Goal: Task Accomplishment & Management: Complete application form

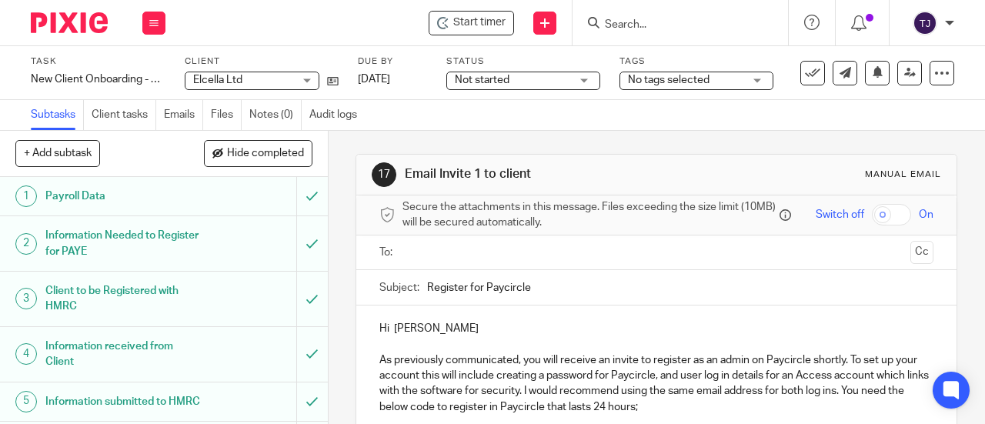
click at [653, 24] on input "Search" at bounding box center [673, 25] width 139 height 14
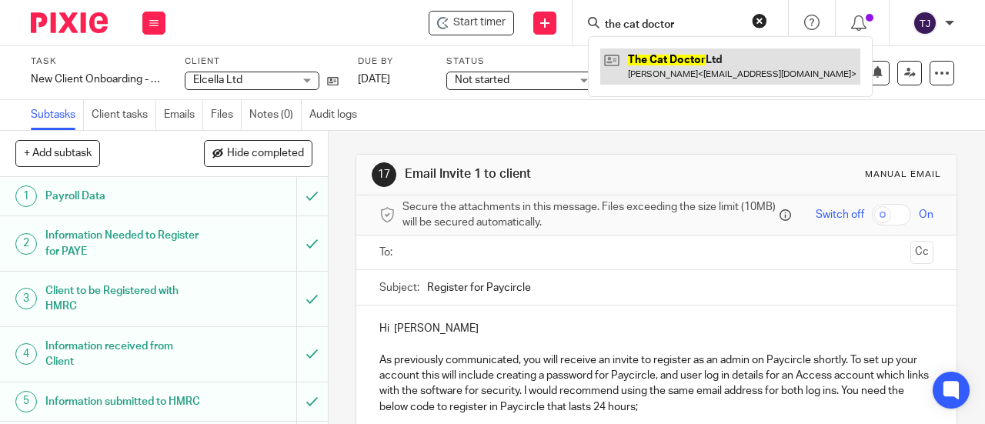
type input "the cat doctor"
click at [691, 62] on link at bounding box center [731, 66] width 260 height 35
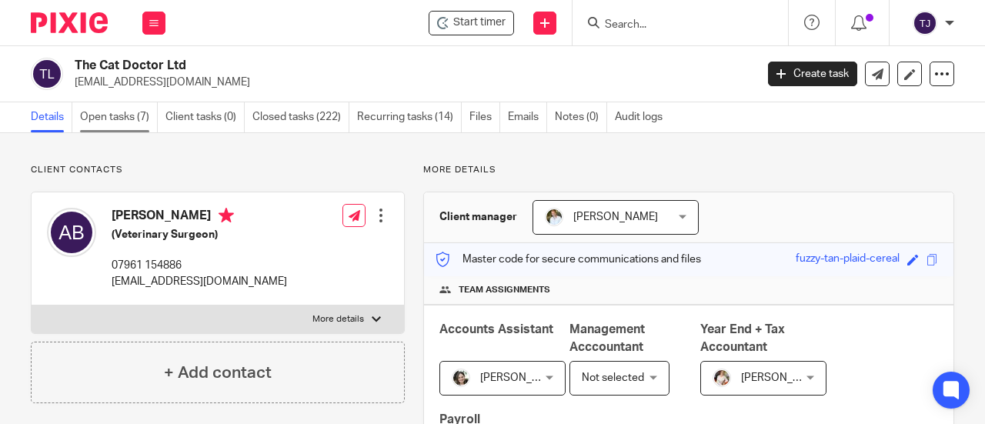
click at [96, 119] on link "Open tasks (7)" at bounding box center [119, 117] width 78 height 30
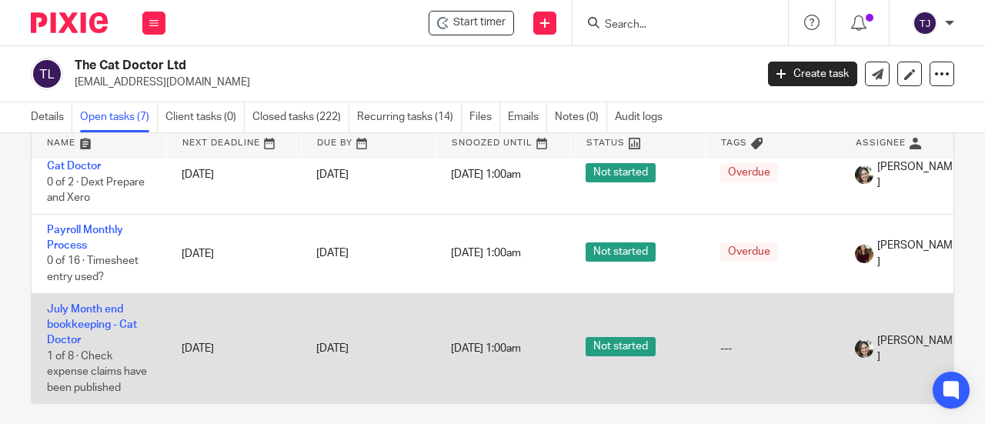
scroll to position [93, 0]
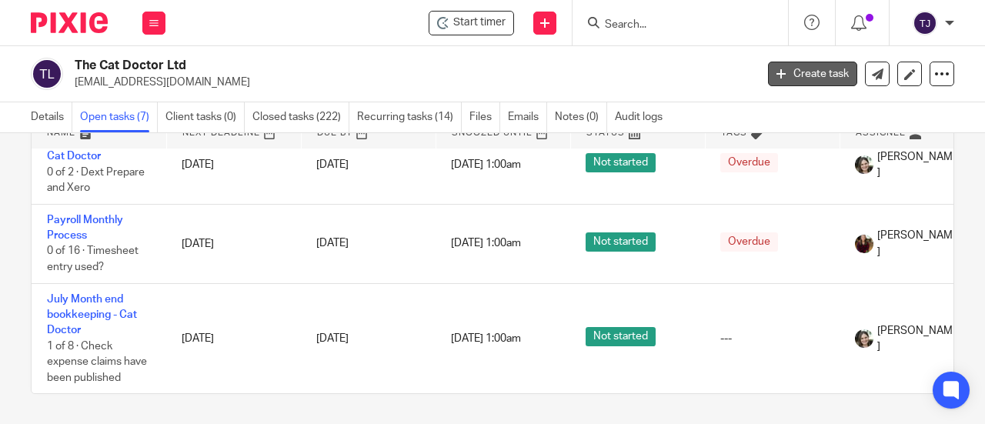
click at [770, 85] on link "Create task" at bounding box center [812, 74] width 89 height 25
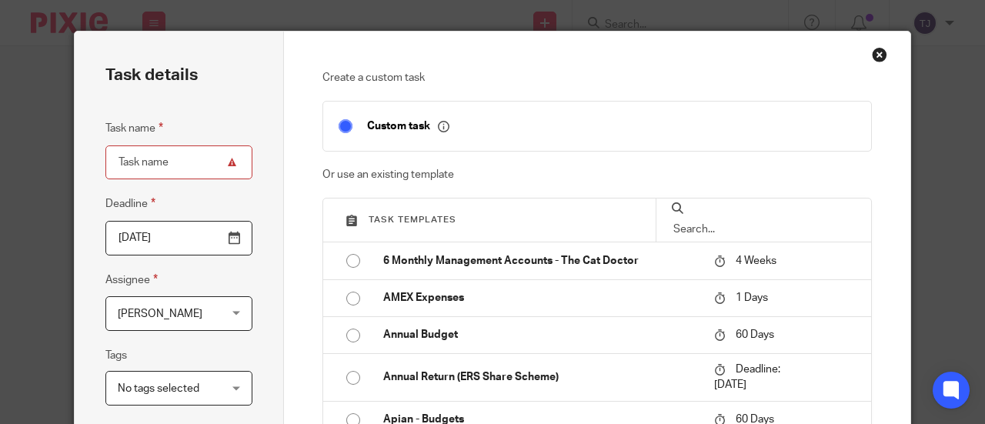
click at [725, 221] on input "text" at bounding box center [764, 229] width 184 height 17
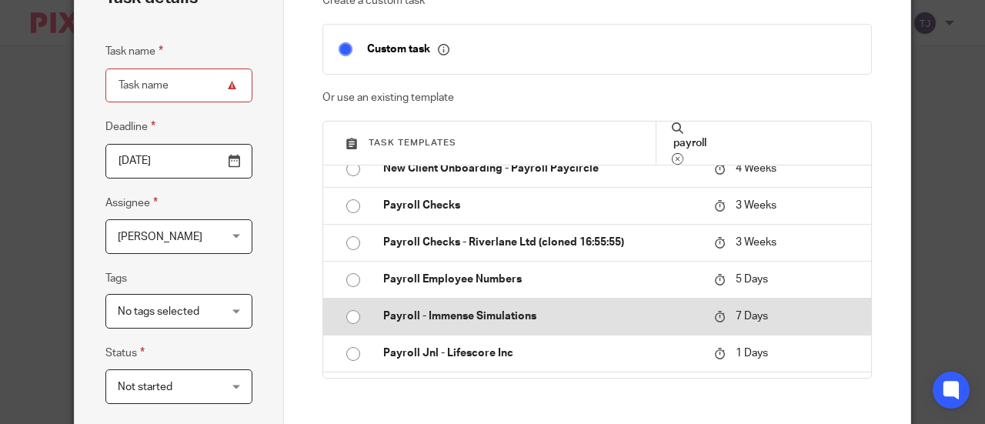
scroll to position [234, 0]
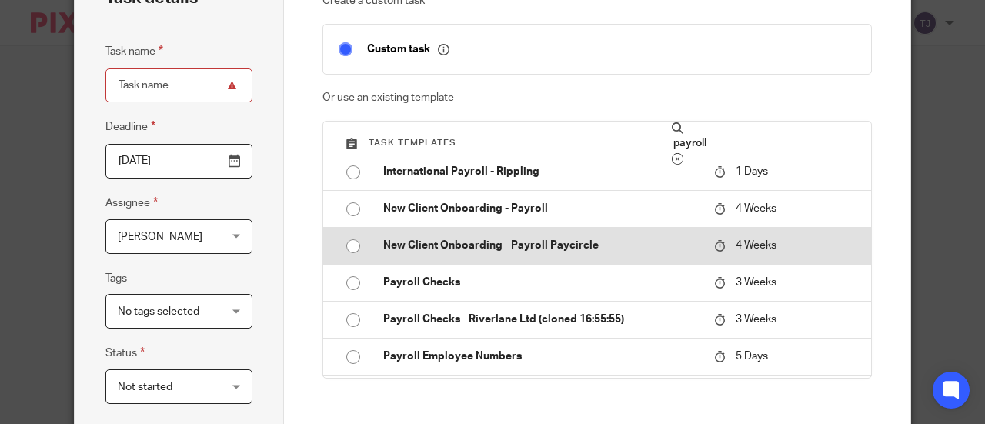
type input "payroll"
click at [554, 239] on p "New Client Onboarding - Payroll Paycircle" at bounding box center [541, 245] width 316 height 15
type input "2025-09-11"
type input "New Client Onboarding - Payroll Paycircle"
checkbox input "false"
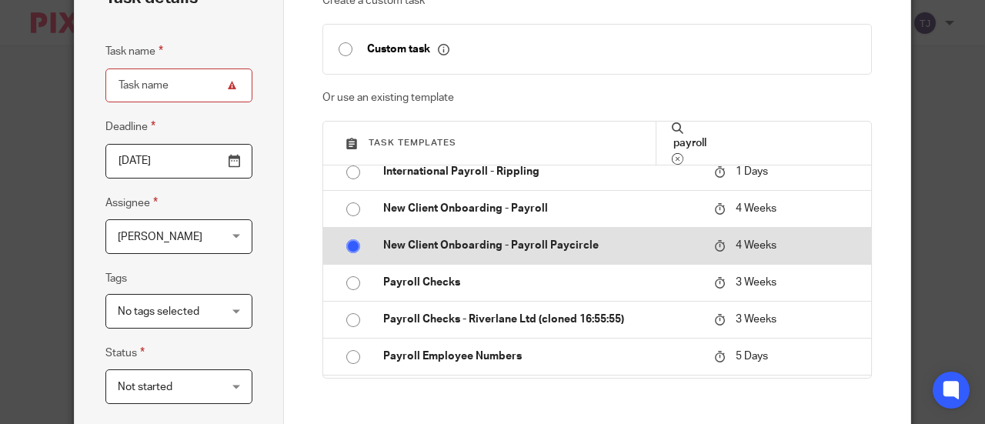
radio input "true"
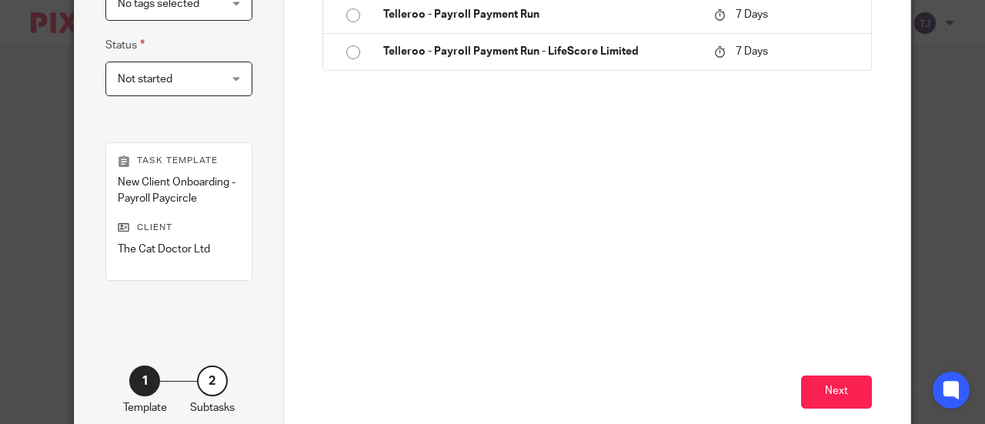
scroll to position [438, 0]
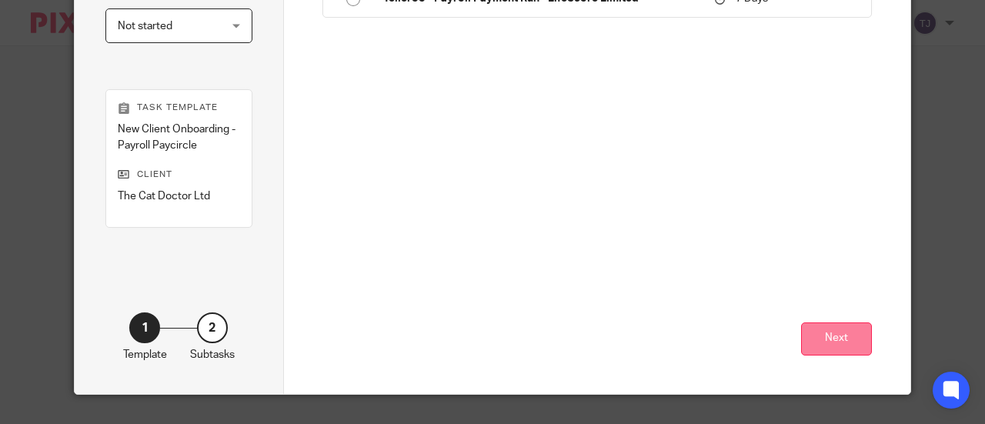
click at [821, 333] on button "Next" at bounding box center [836, 339] width 71 height 33
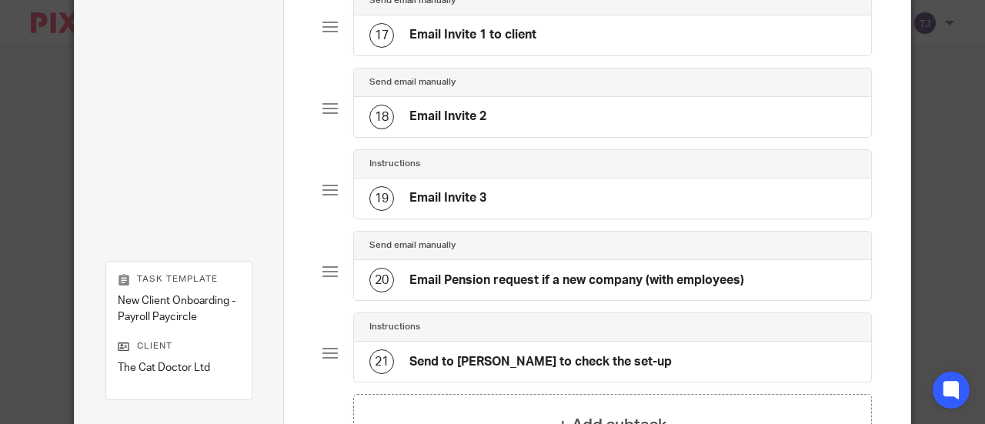
scroll to position [1586, 0]
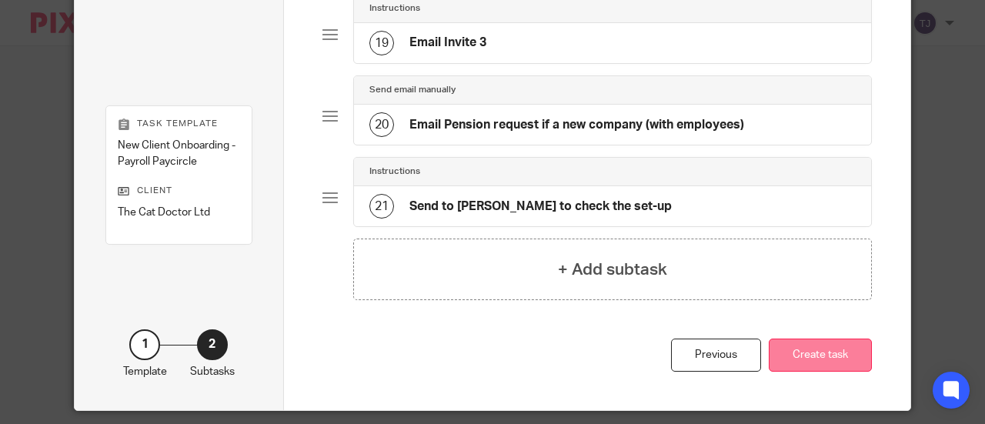
click at [819, 339] on button "Create task" at bounding box center [820, 355] width 103 height 33
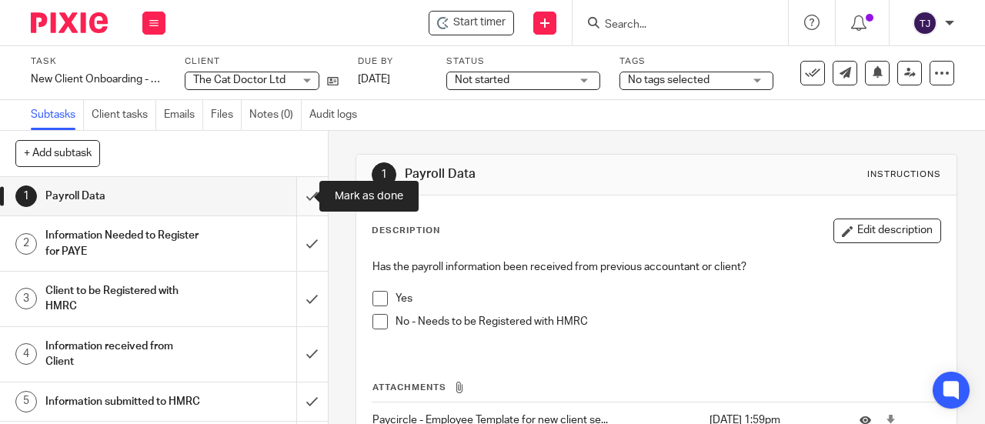
click at [299, 196] on input "submit" at bounding box center [164, 196] width 328 height 38
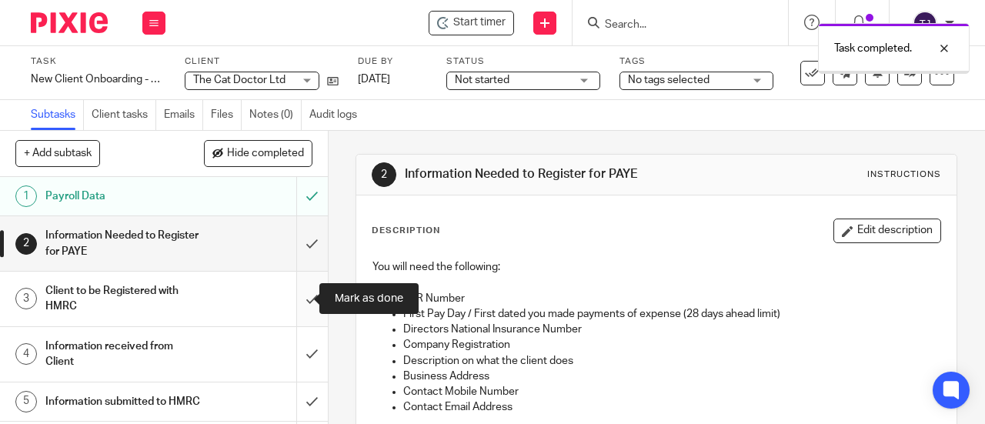
drag, startPoint x: 296, startPoint y: 297, endPoint x: 299, endPoint y: 311, distance: 14.2
click at [296, 298] on input "submit" at bounding box center [164, 299] width 328 height 55
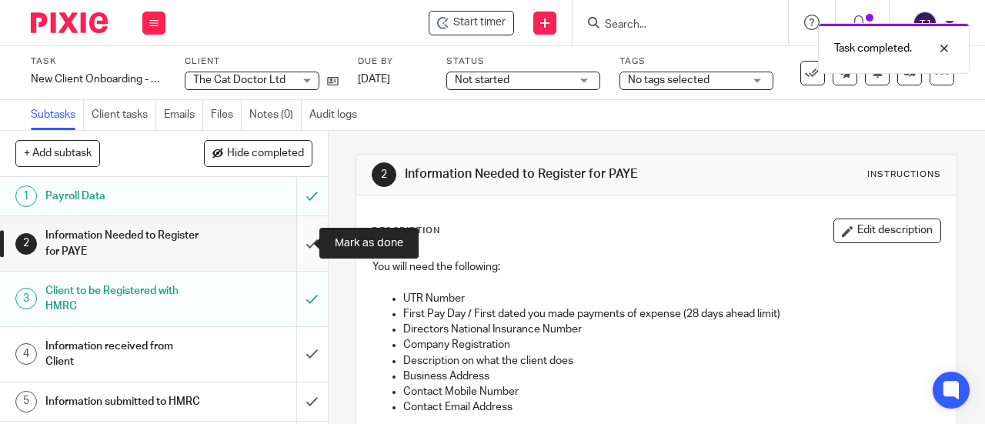
click at [294, 247] on input "submit" at bounding box center [164, 243] width 328 height 55
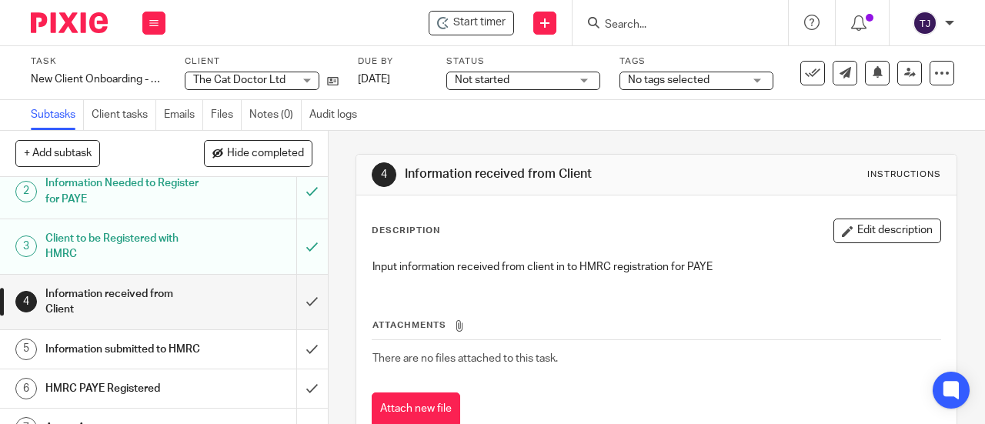
scroll to position [77, 0]
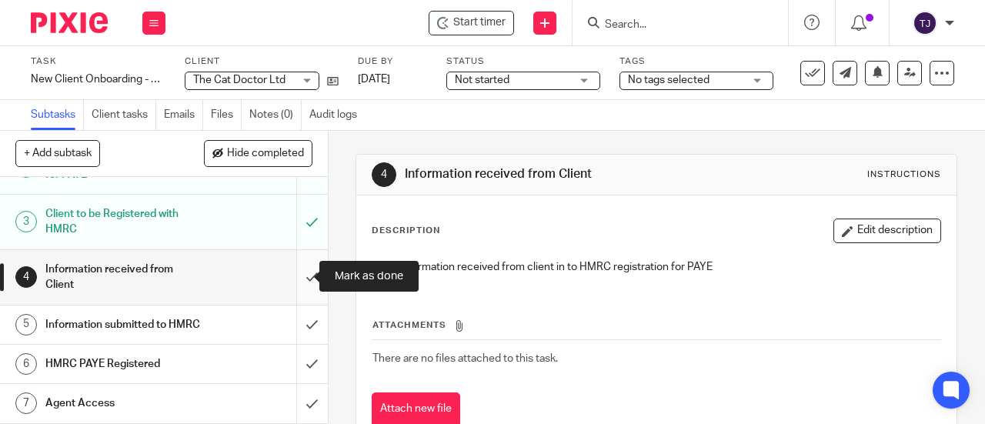
click at [296, 276] on input "submit" at bounding box center [164, 277] width 328 height 55
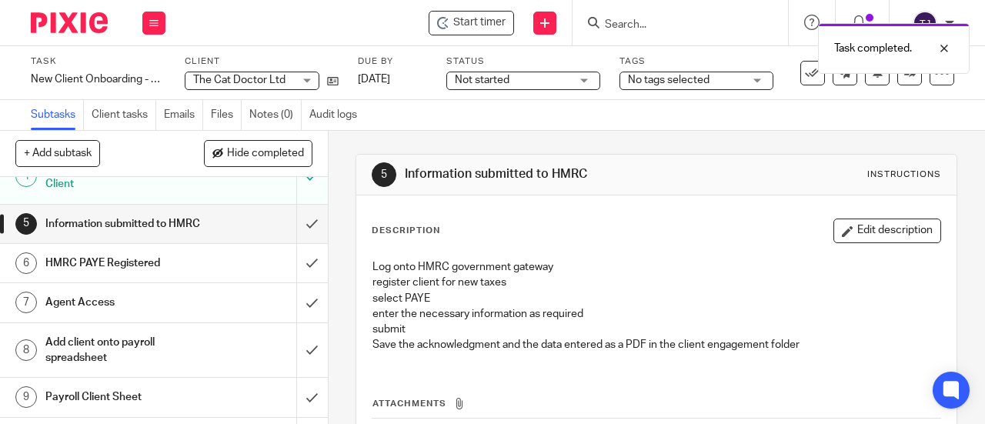
scroll to position [154, 0]
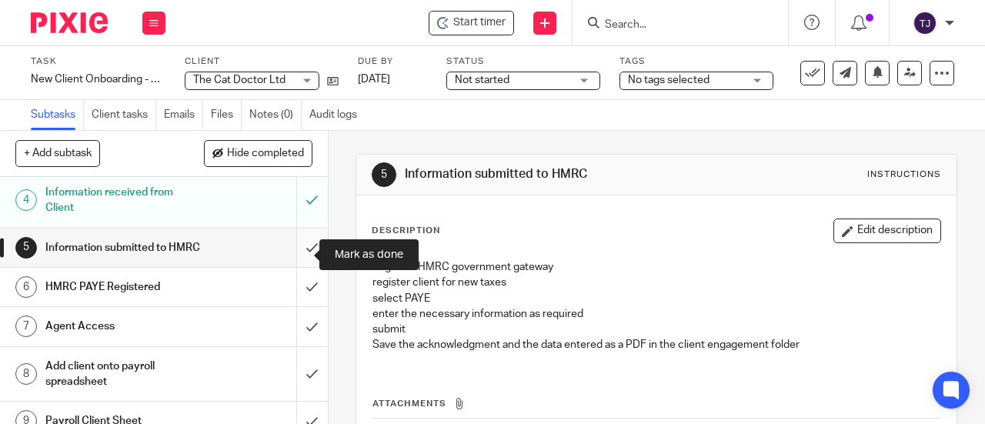
click at [297, 256] on input "submit" at bounding box center [164, 248] width 328 height 38
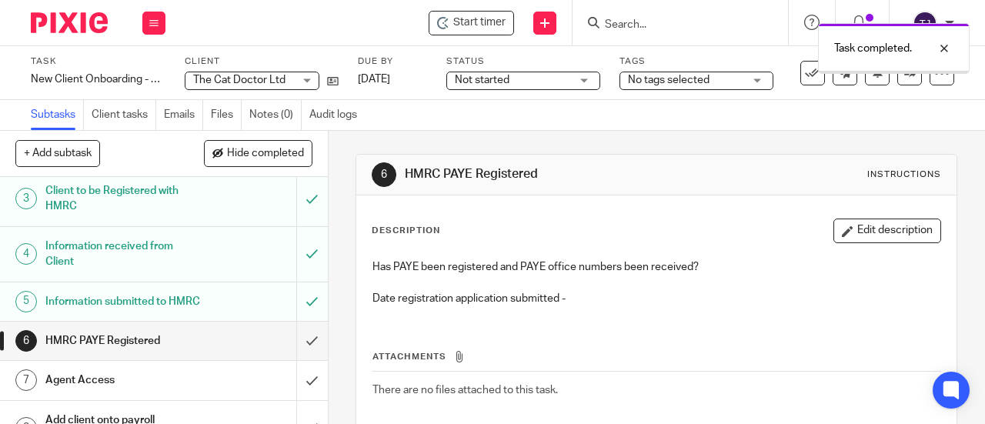
scroll to position [231, 0]
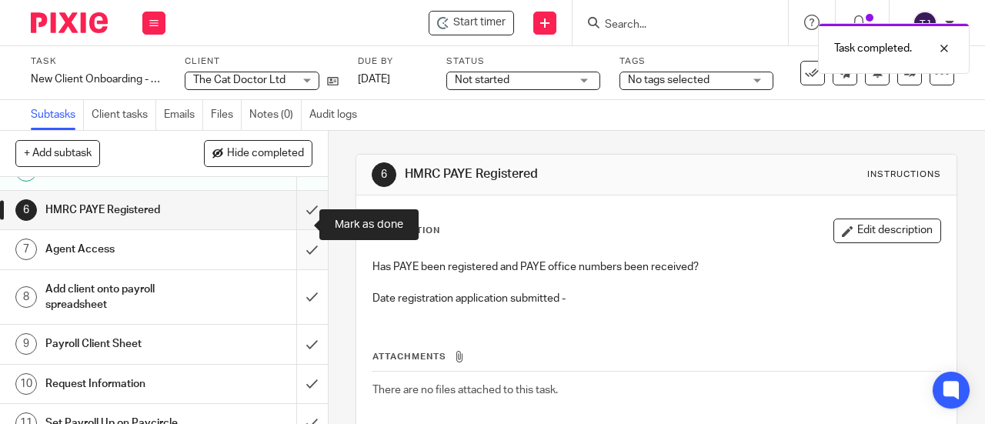
drag, startPoint x: 294, startPoint y: 223, endPoint x: 298, endPoint y: 246, distance: 22.7
click at [296, 223] on input "submit" at bounding box center [164, 210] width 328 height 38
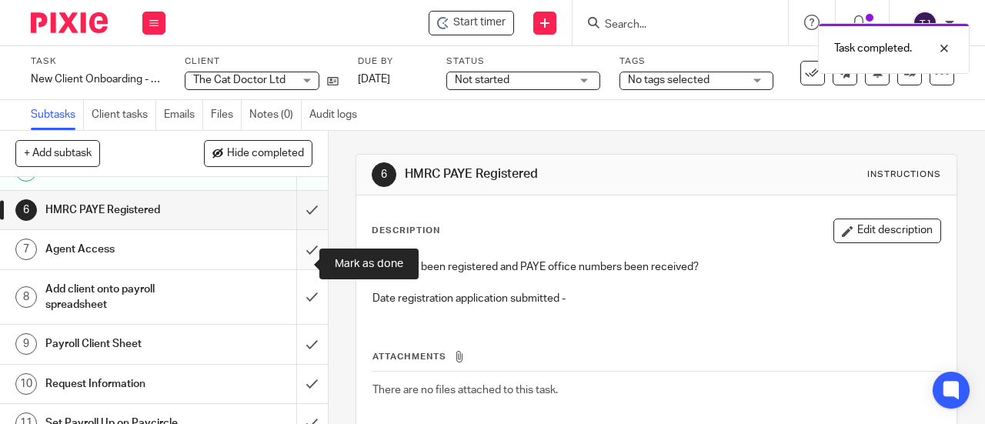
click at [297, 263] on input "submit" at bounding box center [164, 249] width 328 height 38
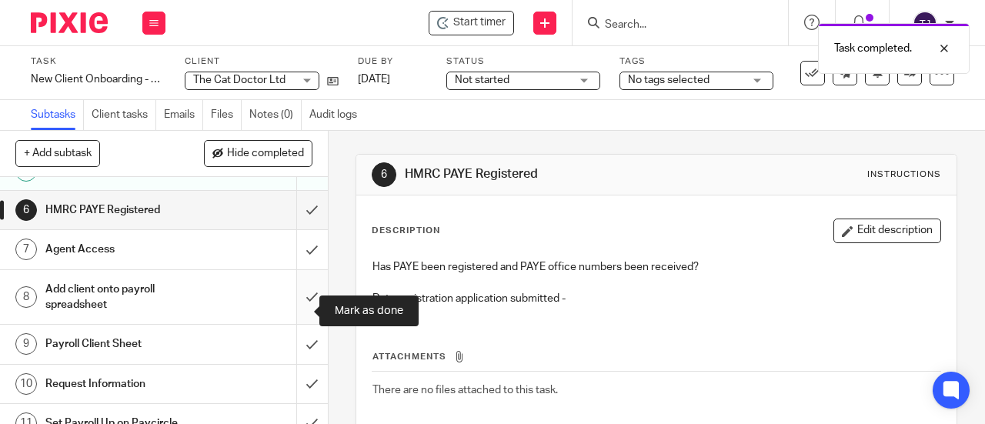
click at [300, 313] on input "submit" at bounding box center [164, 297] width 328 height 55
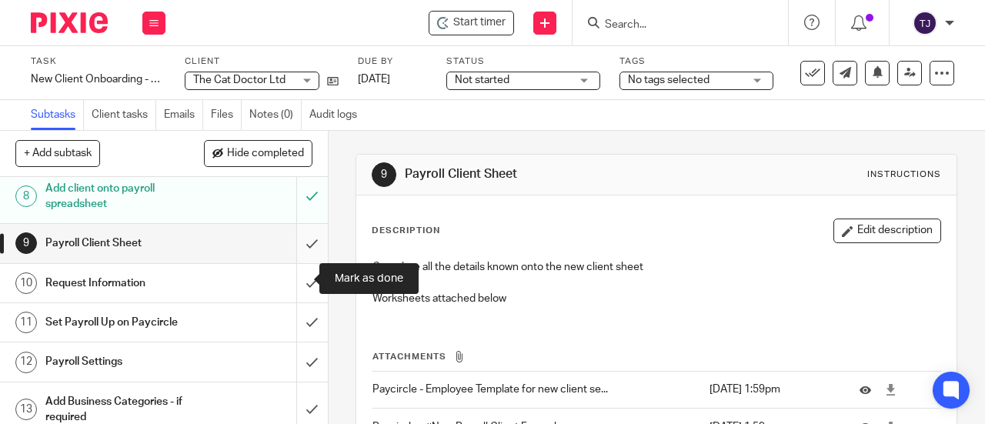
scroll to position [308, 0]
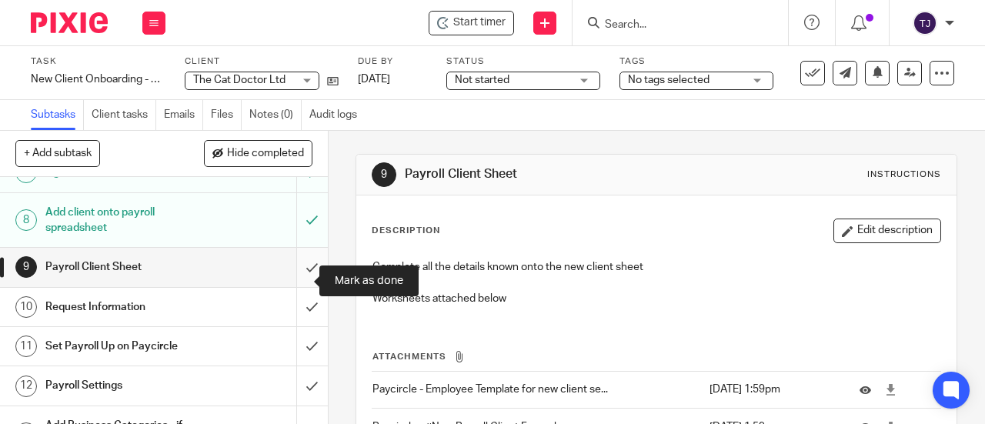
click at [298, 280] on input "submit" at bounding box center [164, 267] width 328 height 38
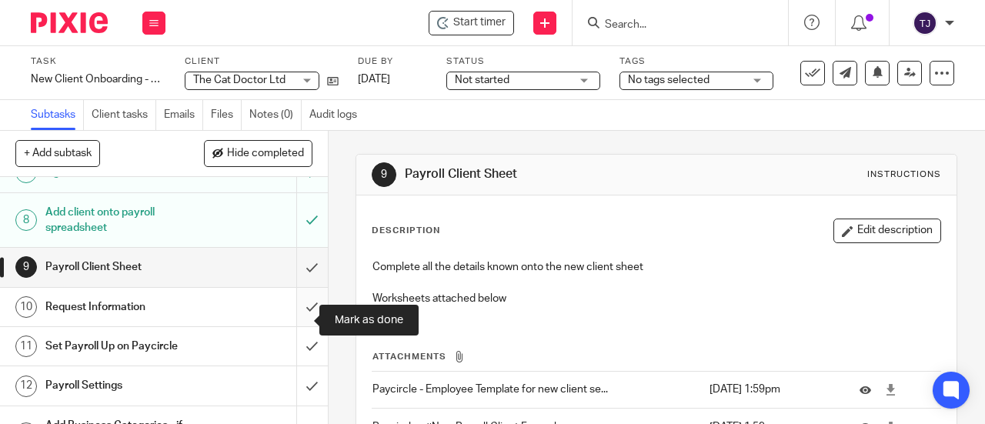
click at [293, 316] on input "submit" at bounding box center [164, 307] width 328 height 38
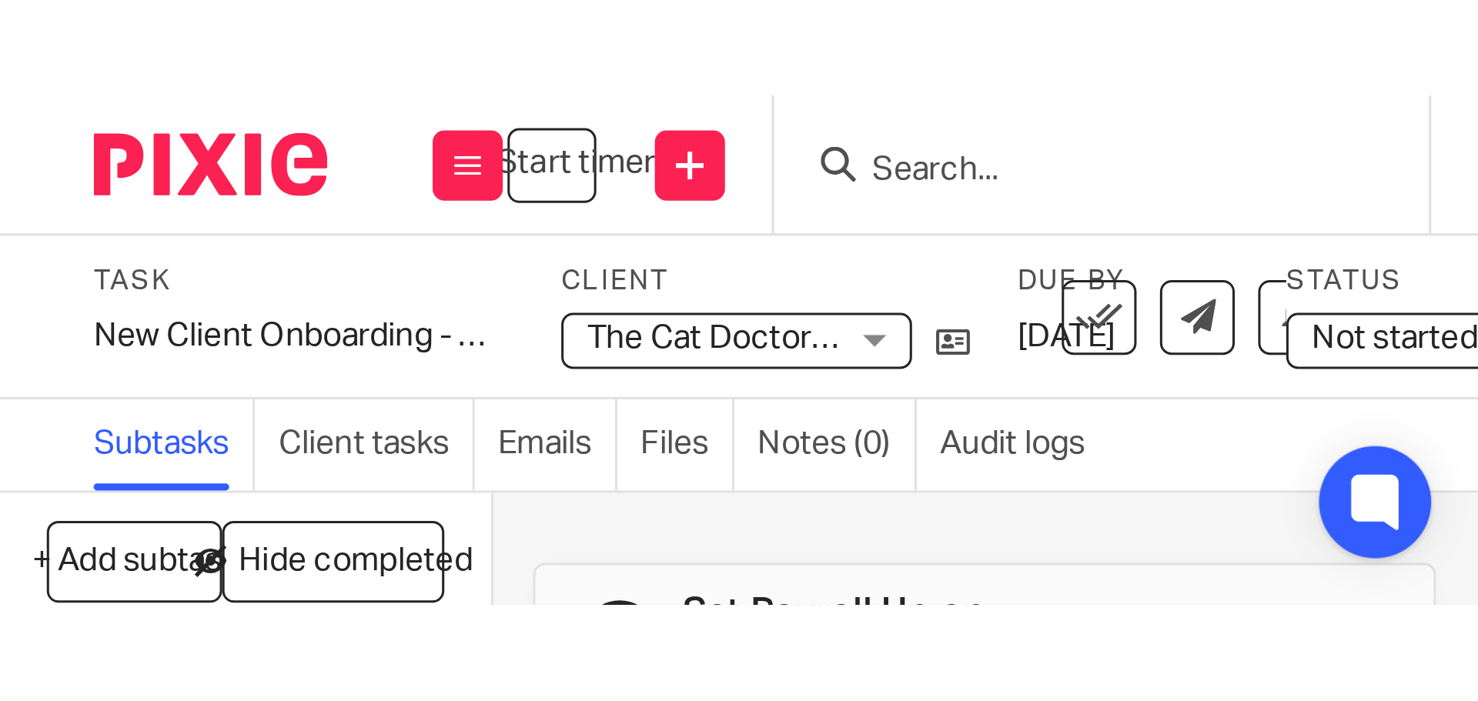
scroll to position [322, 0]
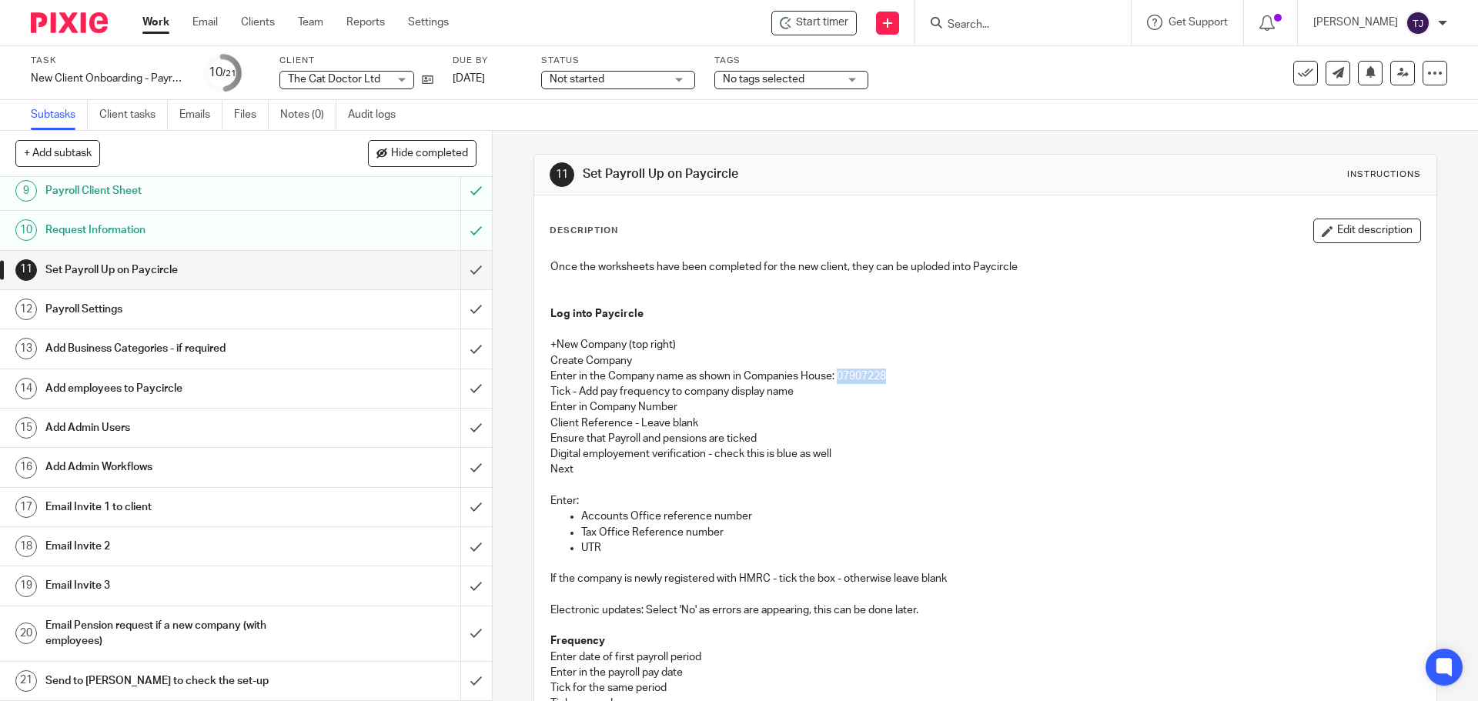
drag, startPoint x: 885, startPoint y: 375, endPoint x: 838, endPoint y: 376, distance: 47.7
click at [838, 376] on p "Enter in the Company name as shown in Companies House: 07907228" at bounding box center [984, 376] width 869 height 15
copy p "07907228"
click at [936, 423] on p "Client Reference - Leave blank" at bounding box center [984, 423] width 869 height 15
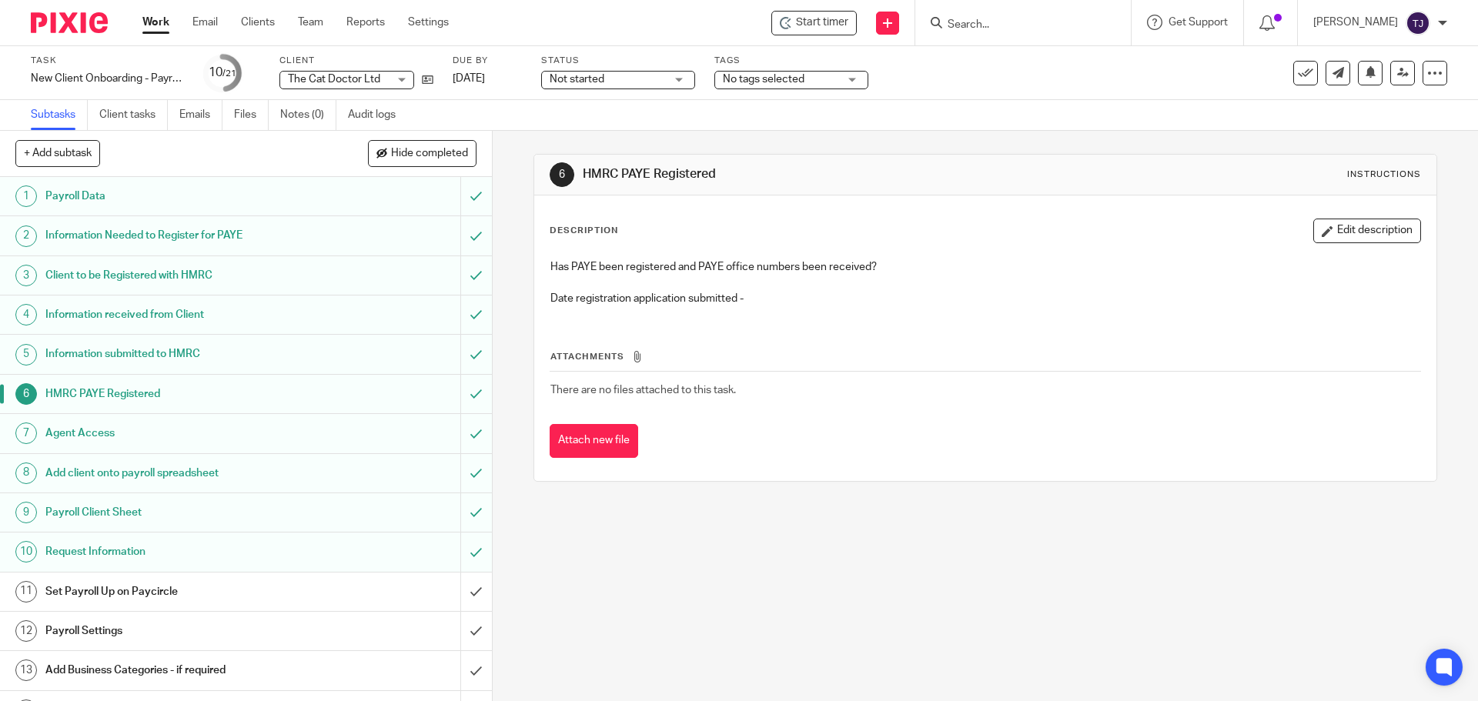
click at [986, 28] on input "Search" at bounding box center [1015, 25] width 139 height 14
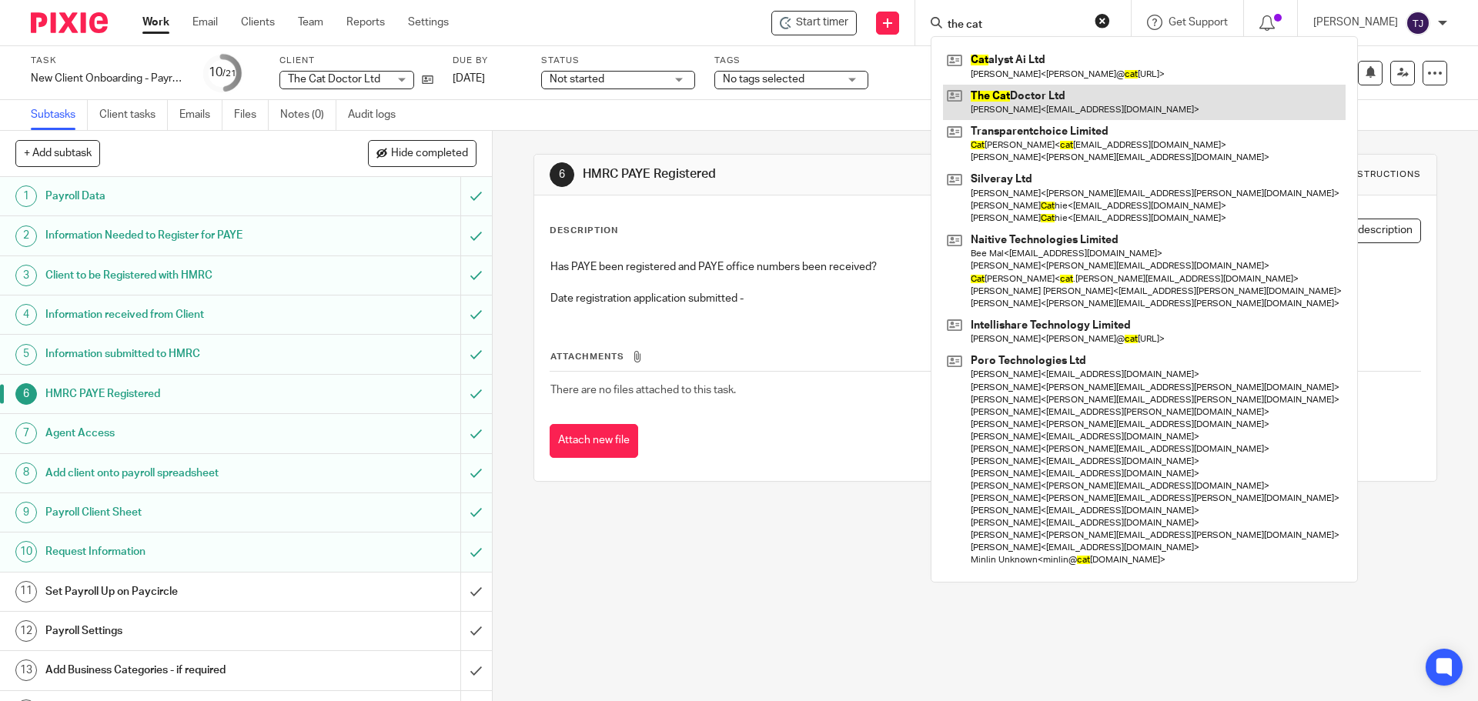
type input "the cat"
click at [1012, 91] on link at bounding box center [1144, 102] width 403 height 35
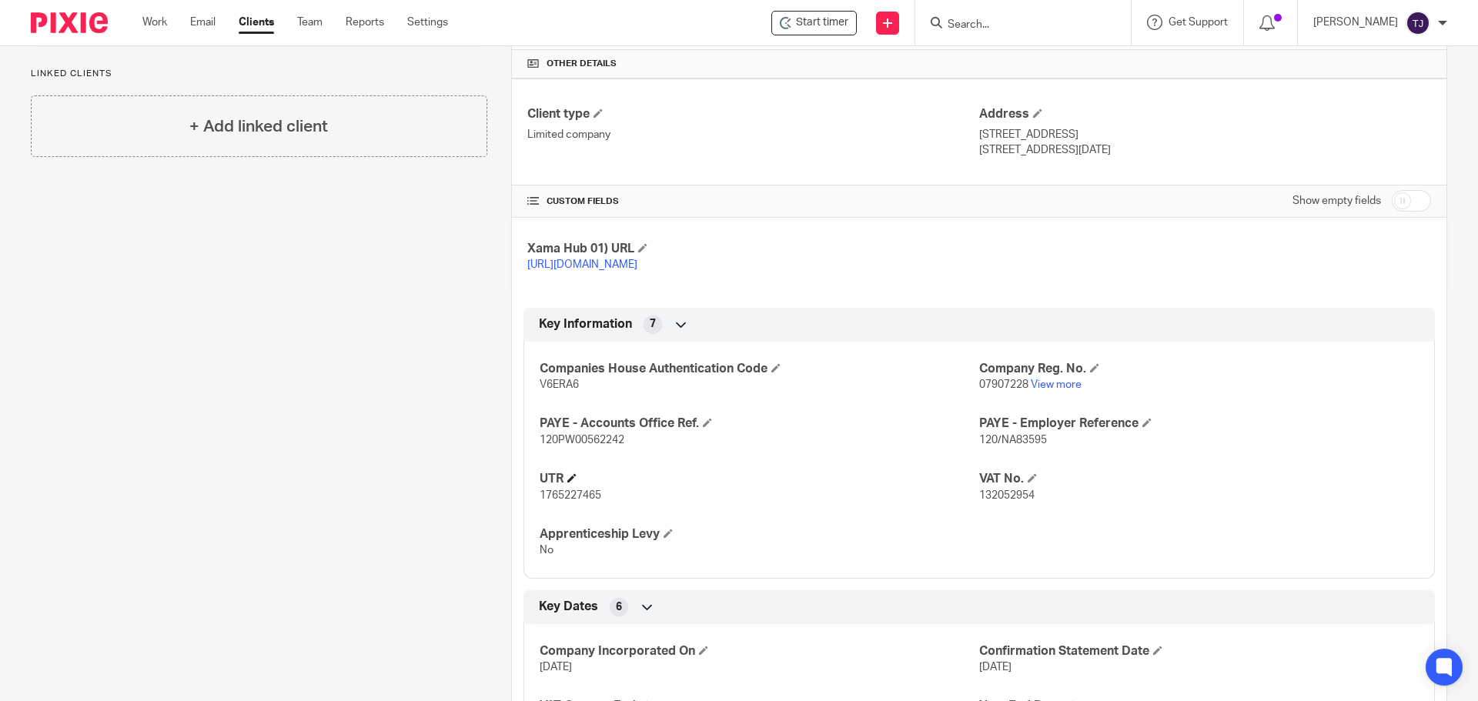
scroll to position [385, 0]
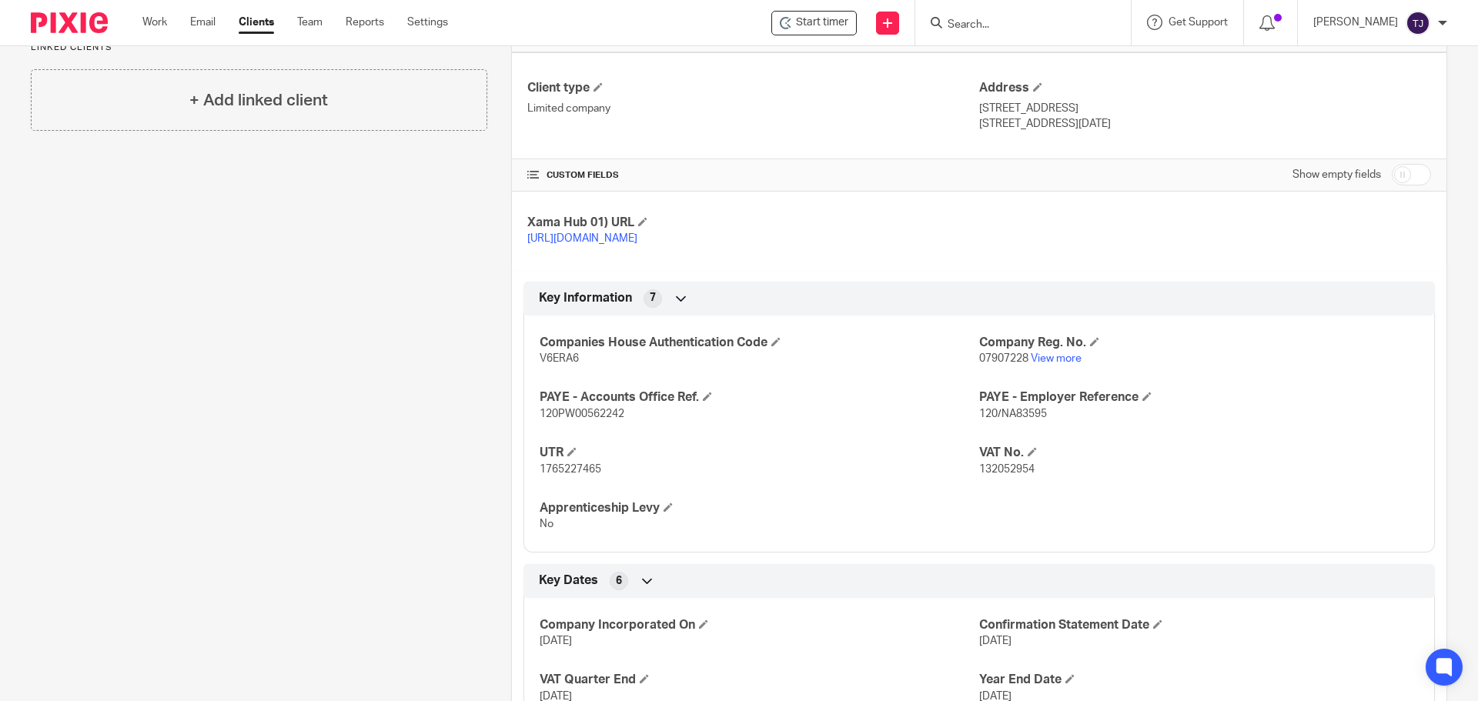
click at [577, 475] on span "1765227465" at bounding box center [571, 469] width 62 height 11
drag, startPoint x: 537, startPoint y: 483, endPoint x: 598, endPoint y: 486, distance: 60.9
click at [598, 475] on span "1765227465" at bounding box center [571, 469] width 62 height 11
copy span "1765227465"
click at [553, 475] on span "1765227465" at bounding box center [571, 469] width 62 height 11
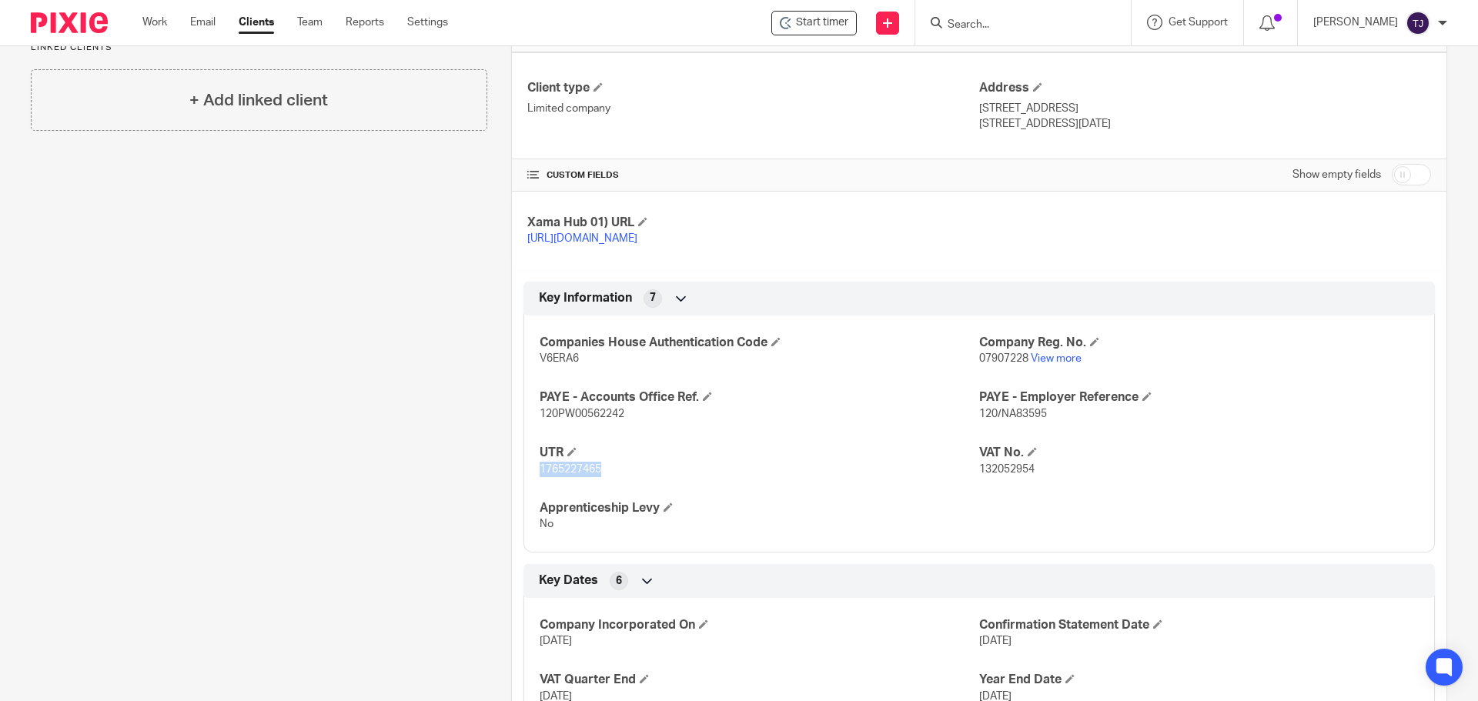
drag, startPoint x: 538, startPoint y: 483, endPoint x: 597, endPoint y: 490, distance: 59.7
click at [597, 475] on span "1765227465" at bounding box center [571, 469] width 62 height 11
copy span "1765227465"
drag, startPoint x: 619, startPoint y: 428, endPoint x: 537, endPoint y: 430, distance: 82.4
click at [540, 420] on span "120PW00562242" at bounding box center [582, 414] width 85 height 11
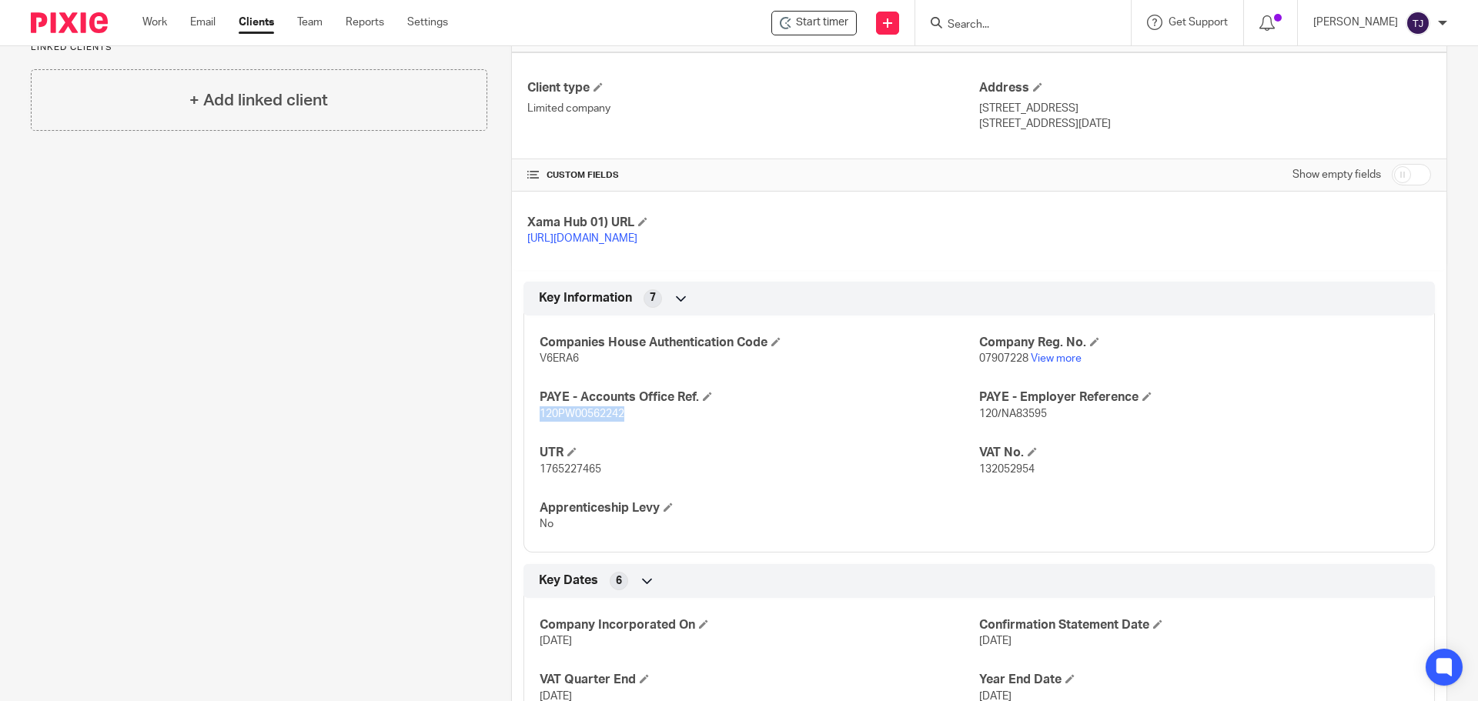
copy span "120PW00562242"
drag, startPoint x: 1040, startPoint y: 430, endPoint x: 997, endPoint y: 432, distance: 43.2
click at [997, 420] on span "120/NA83595" at bounding box center [1013, 414] width 68 height 11
copy span "NA83595"
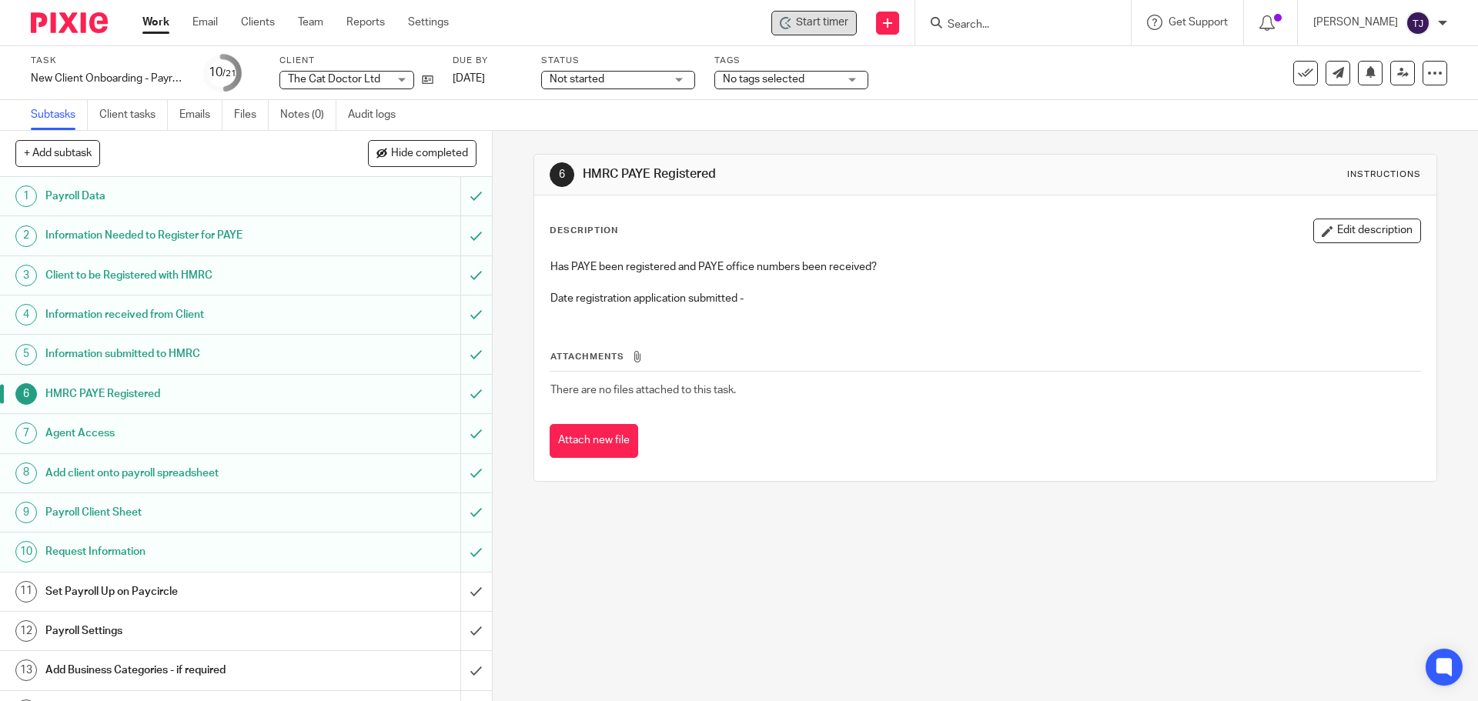
click at [848, 28] on span "Start timer" at bounding box center [822, 23] width 52 height 16
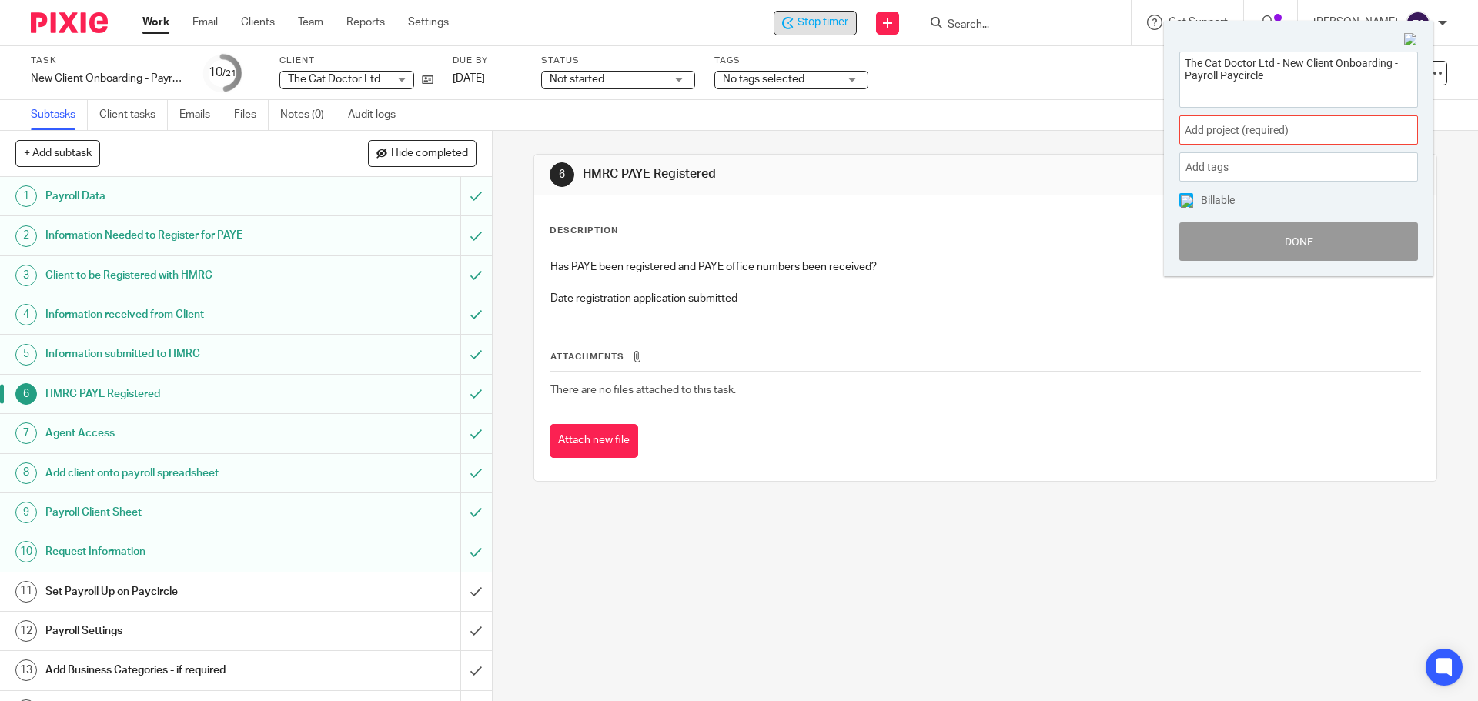
click at [1232, 134] on span "Add project (required) :" at bounding box center [1282, 130] width 194 height 16
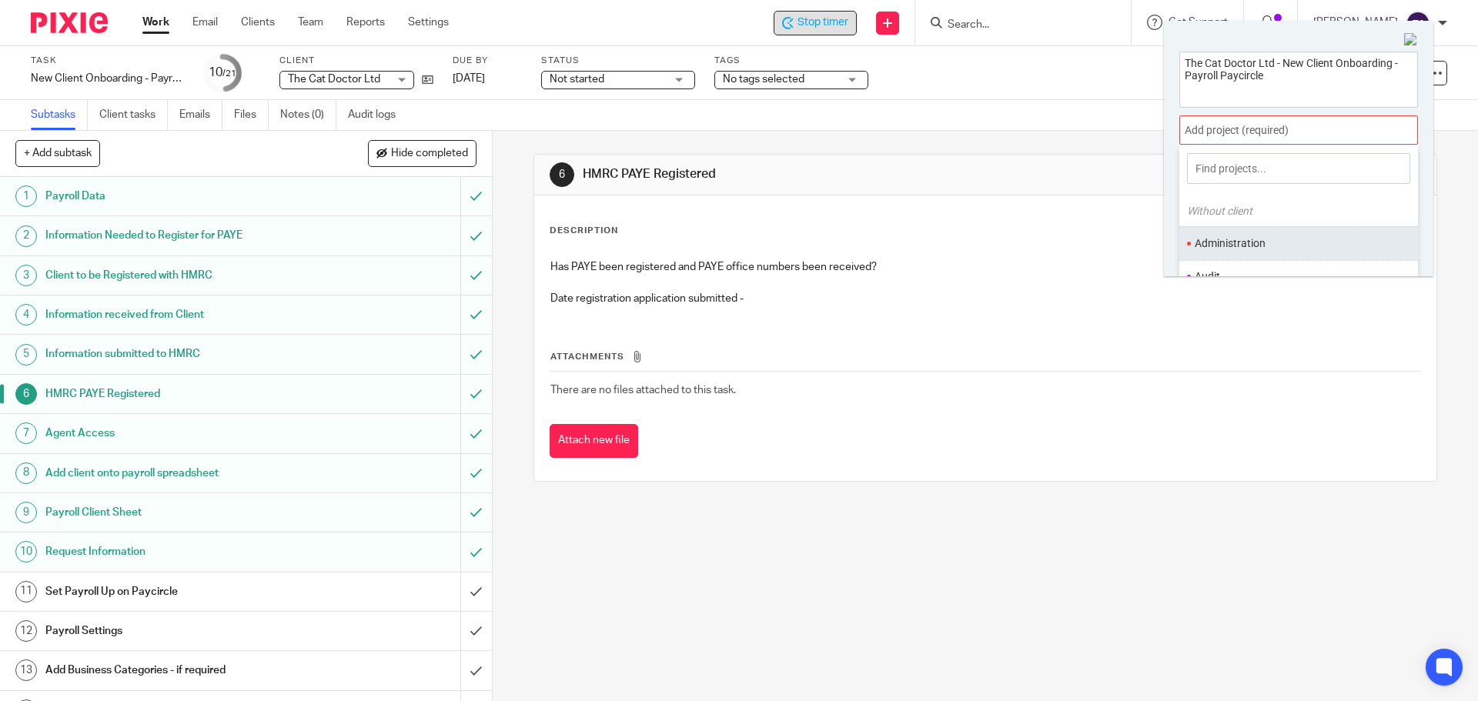
click at [1233, 257] on ul "Administration" at bounding box center [1298, 242] width 239 height 33
click at [1220, 247] on li "Administration" at bounding box center [1295, 244] width 201 height 16
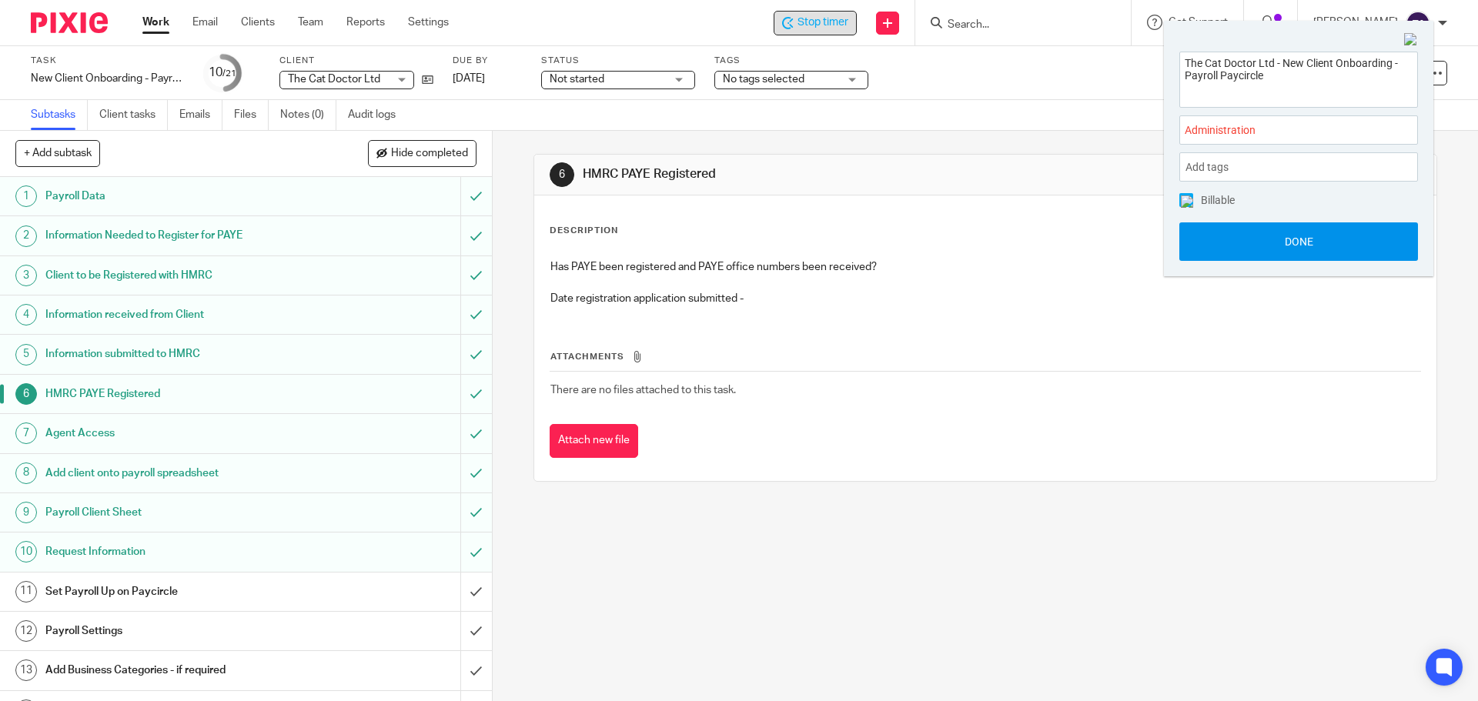
click at [1300, 246] on button "Done" at bounding box center [1298, 241] width 239 height 38
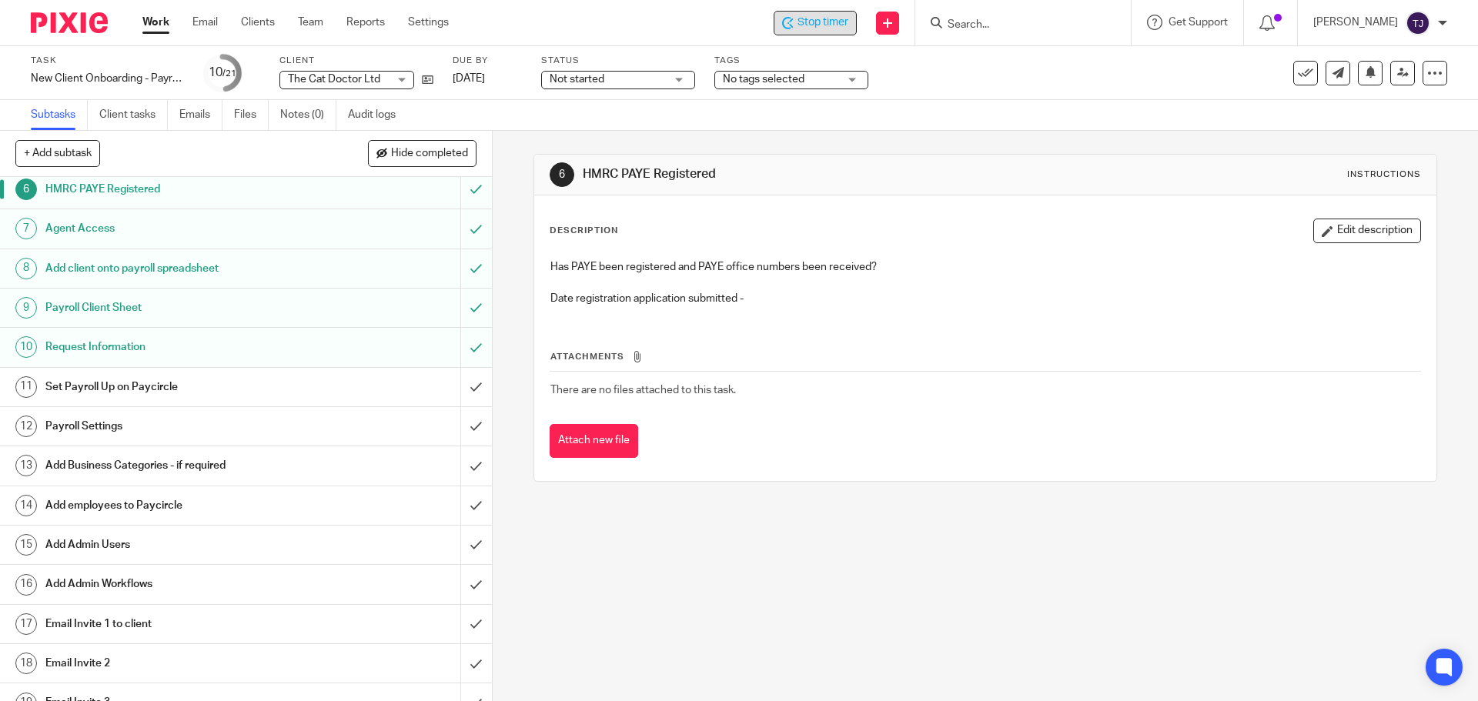
scroll to position [231, 0]
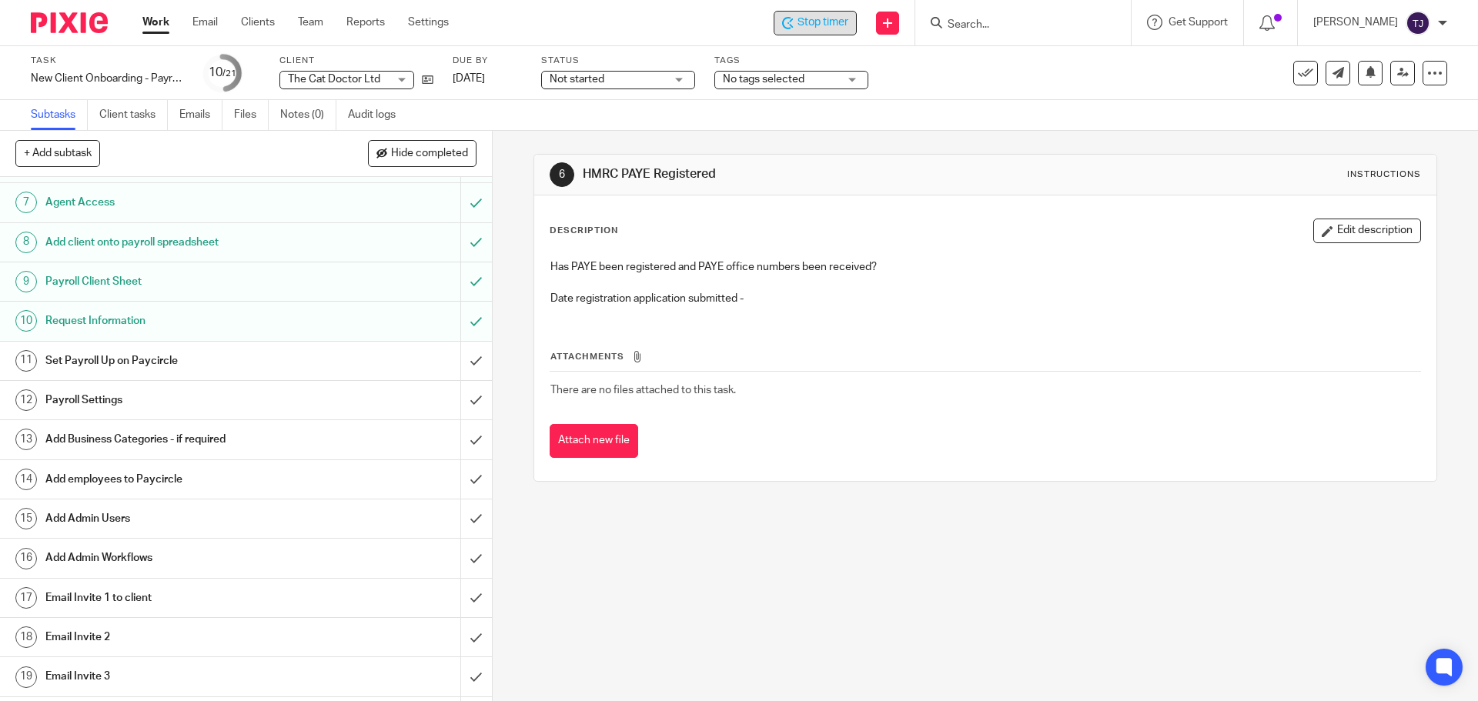
click at [305, 374] on link "11 Set Payroll Up on Paycircle" at bounding box center [230, 361] width 460 height 38
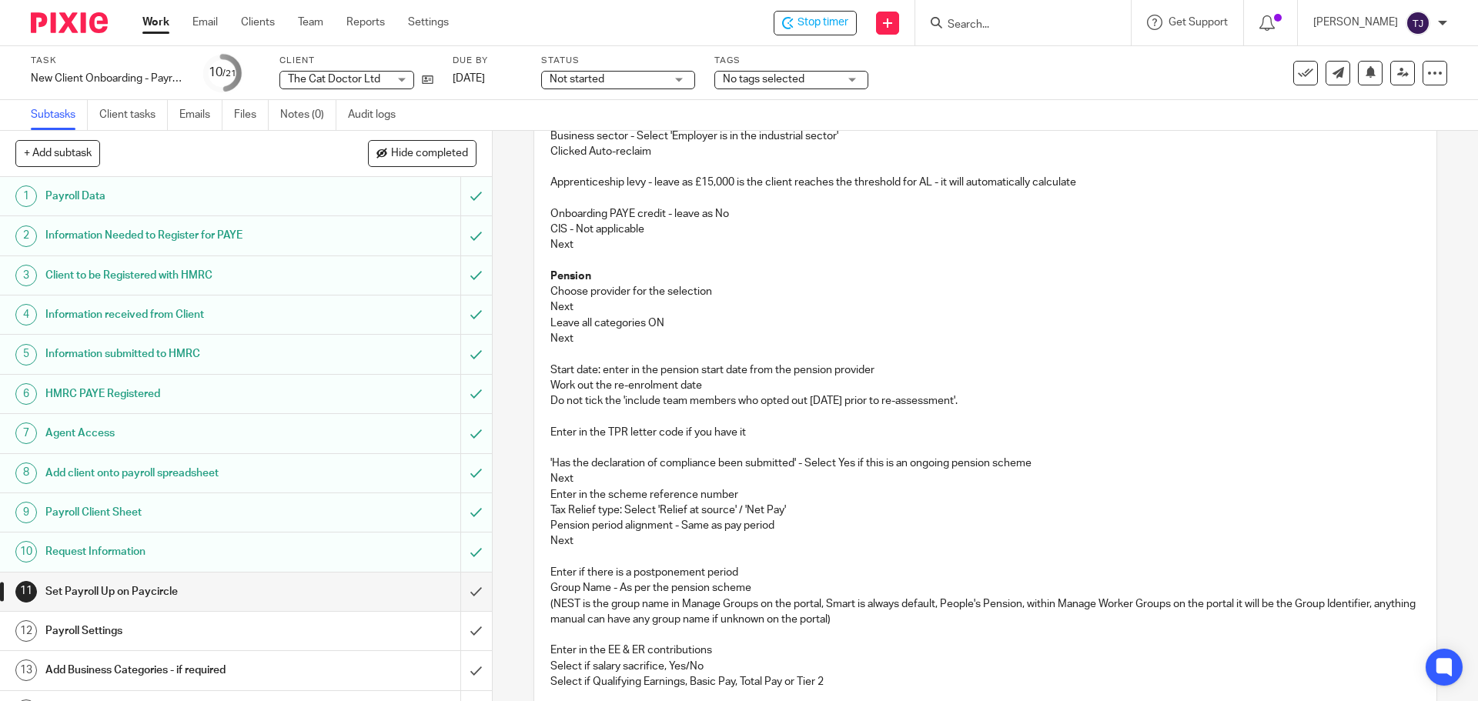
scroll to position [770, 0]
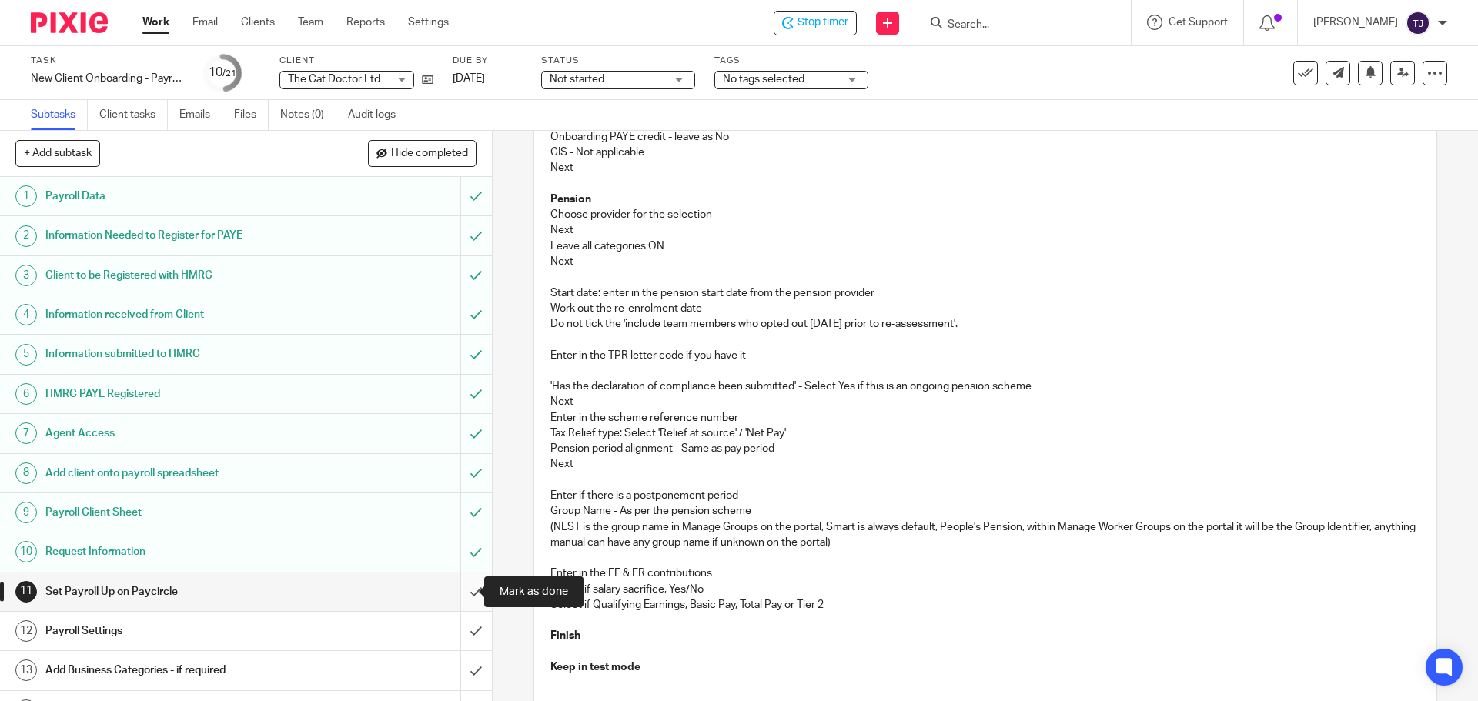
click at [457, 592] on input "submit" at bounding box center [246, 592] width 492 height 38
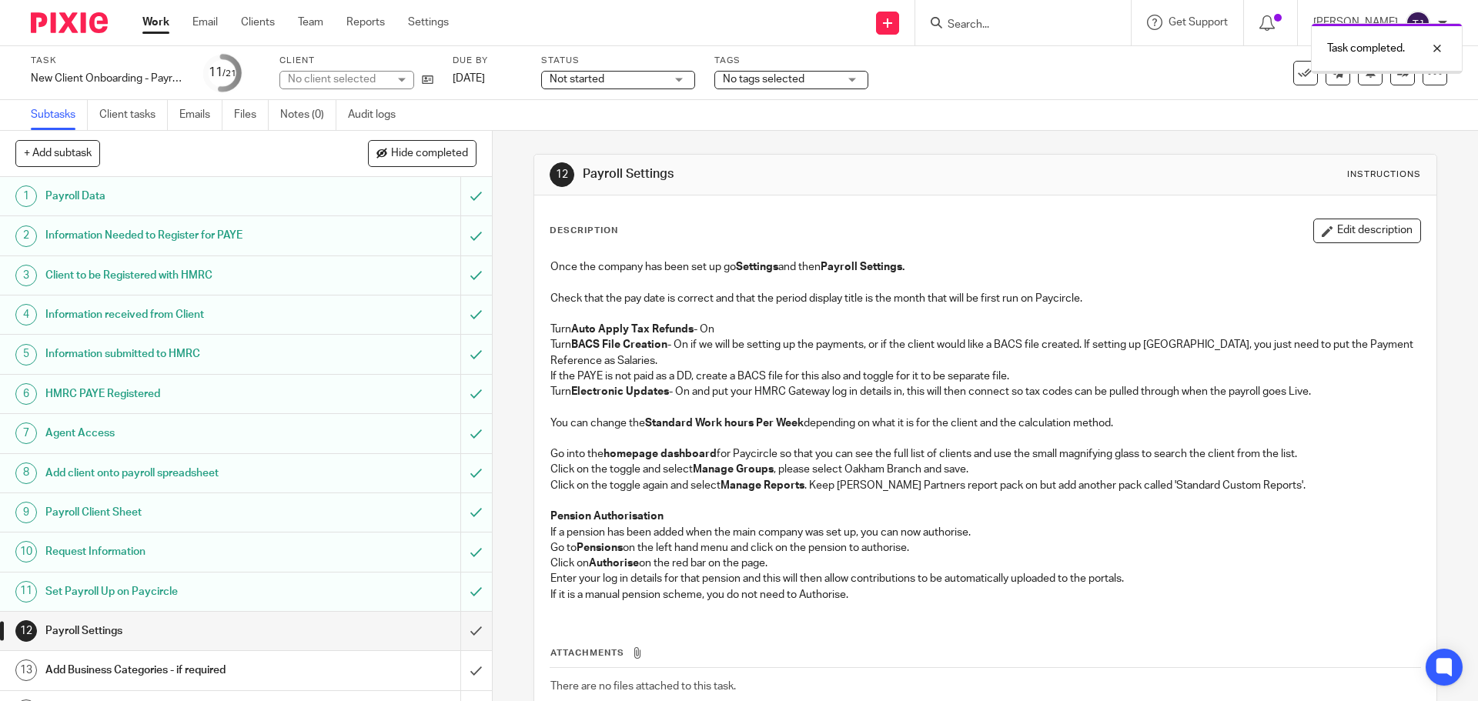
scroll to position [154, 0]
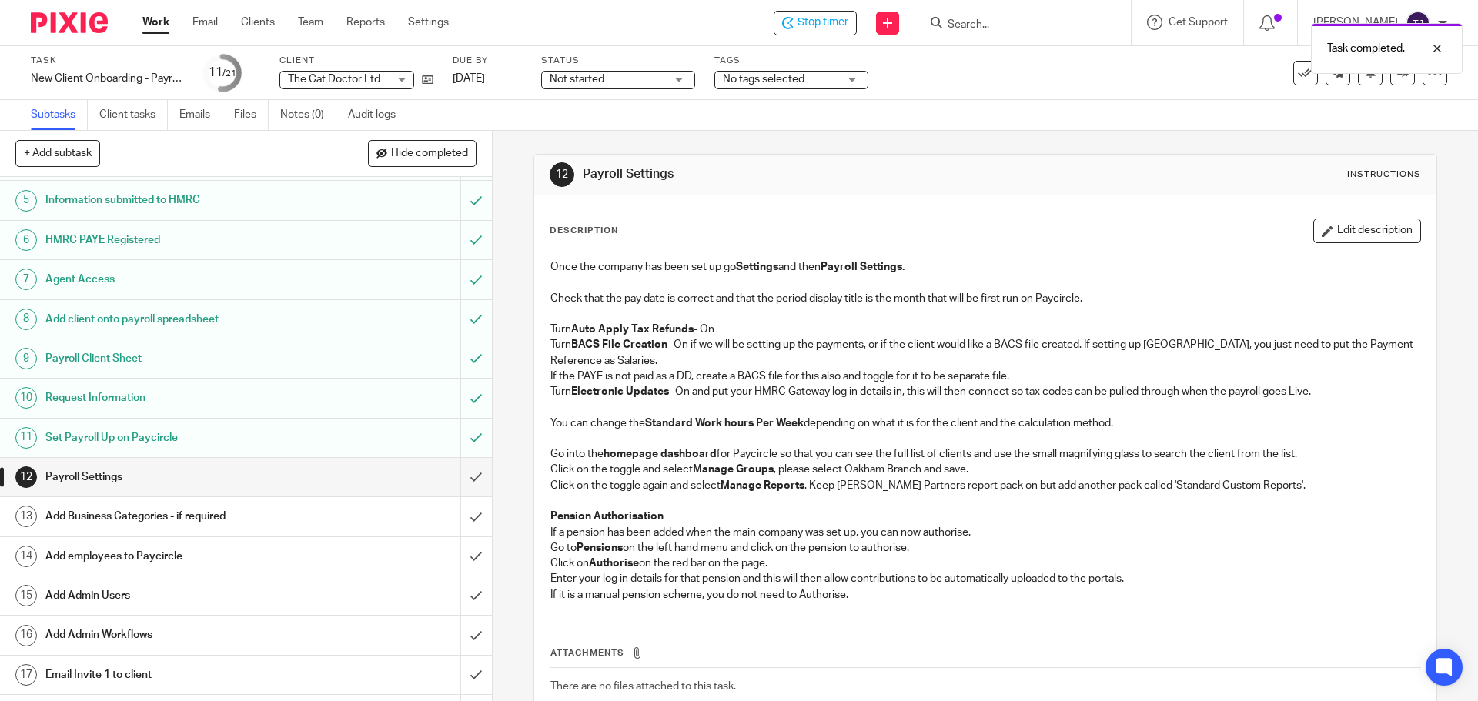
click at [852, 26] on div "Task completed." at bounding box center [1101, 44] width 724 height 59
click at [844, 24] on span "Stop timer" at bounding box center [823, 23] width 51 height 16
click at [826, 18] on span "Start timer" at bounding box center [822, 23] width 52 height 16
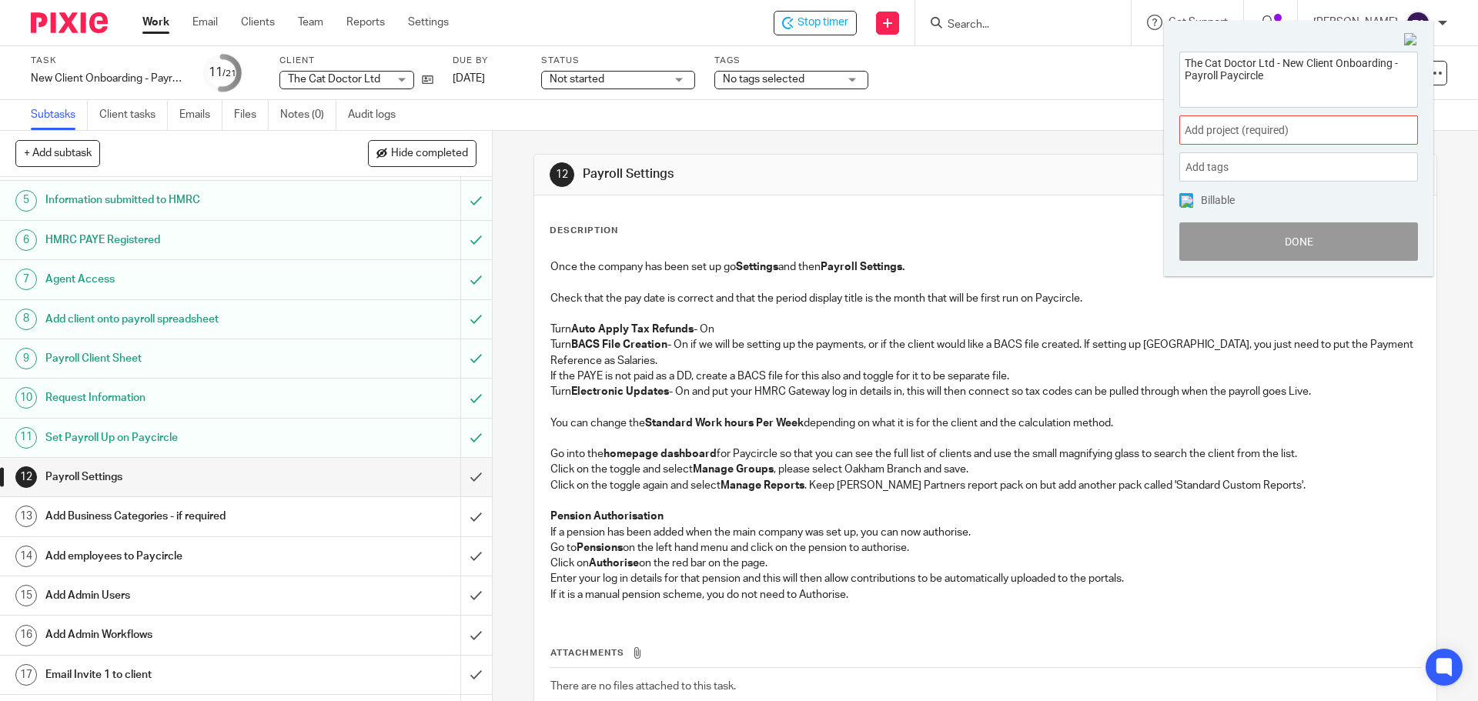
drag, startPoint x: 1066, startPoint y: 94, endPoint x: 1078, endPoint y: 89, distance: 13.2
click at [1066, 94] on div "Task New Client Onboarding - Payroll Paycircle Save New Client Onboarding - Pay…" at bounding box center [739, 73] width 1478 height 54
click at [1410, 42] on img at bounding box center [1411, 40] width 14 height 14
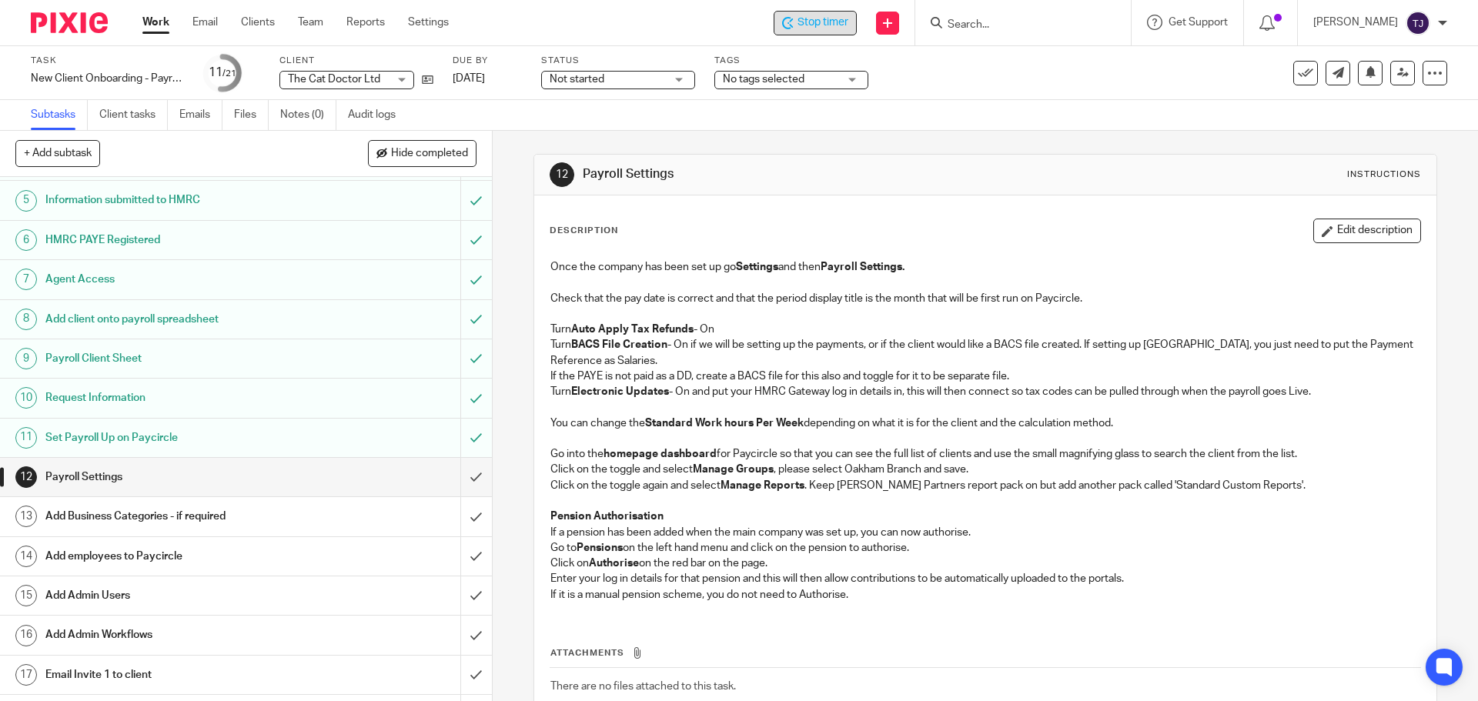
click at [819, 19] on span "Stop timer" at bounding box center [823, 23] width 51 height 16
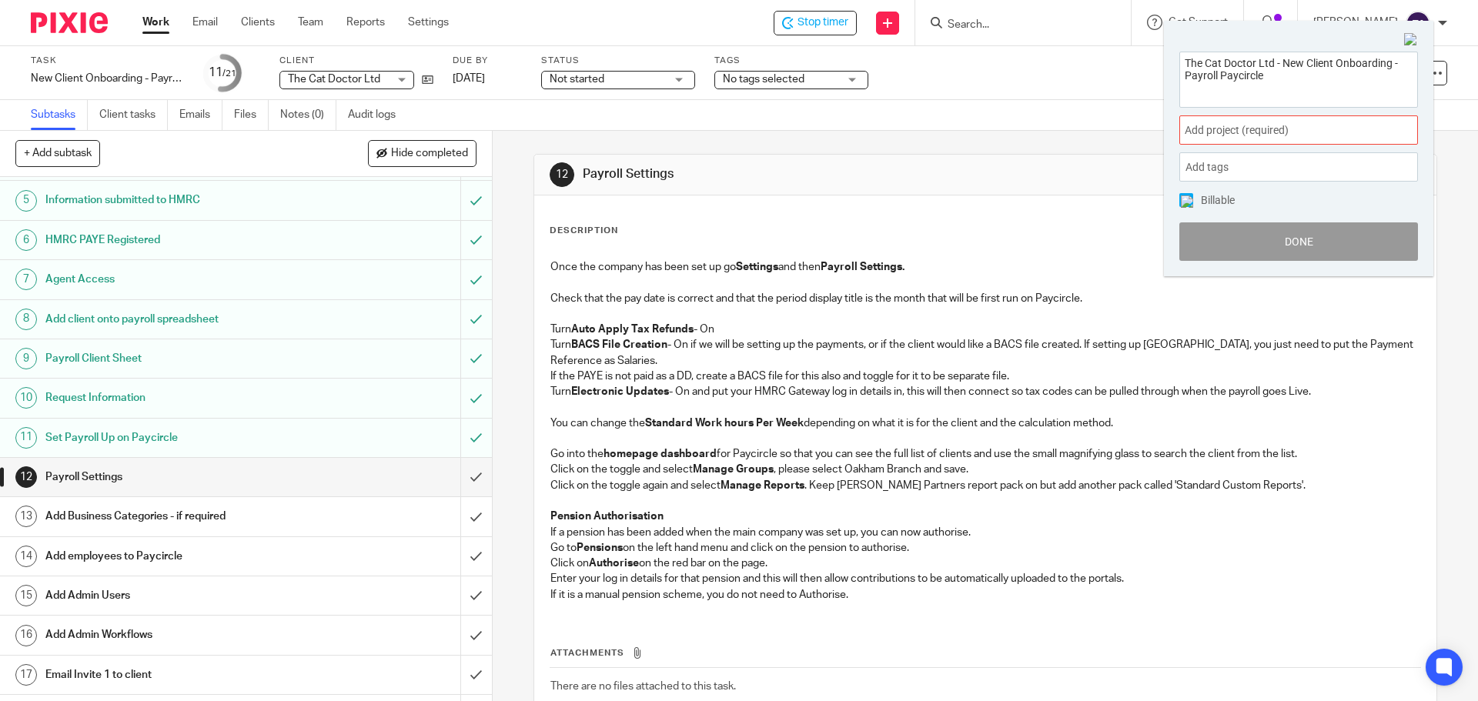
click at [1238, 131] on span "Add project (required) :" at bounding box center [1282, 130] width 194 height 16
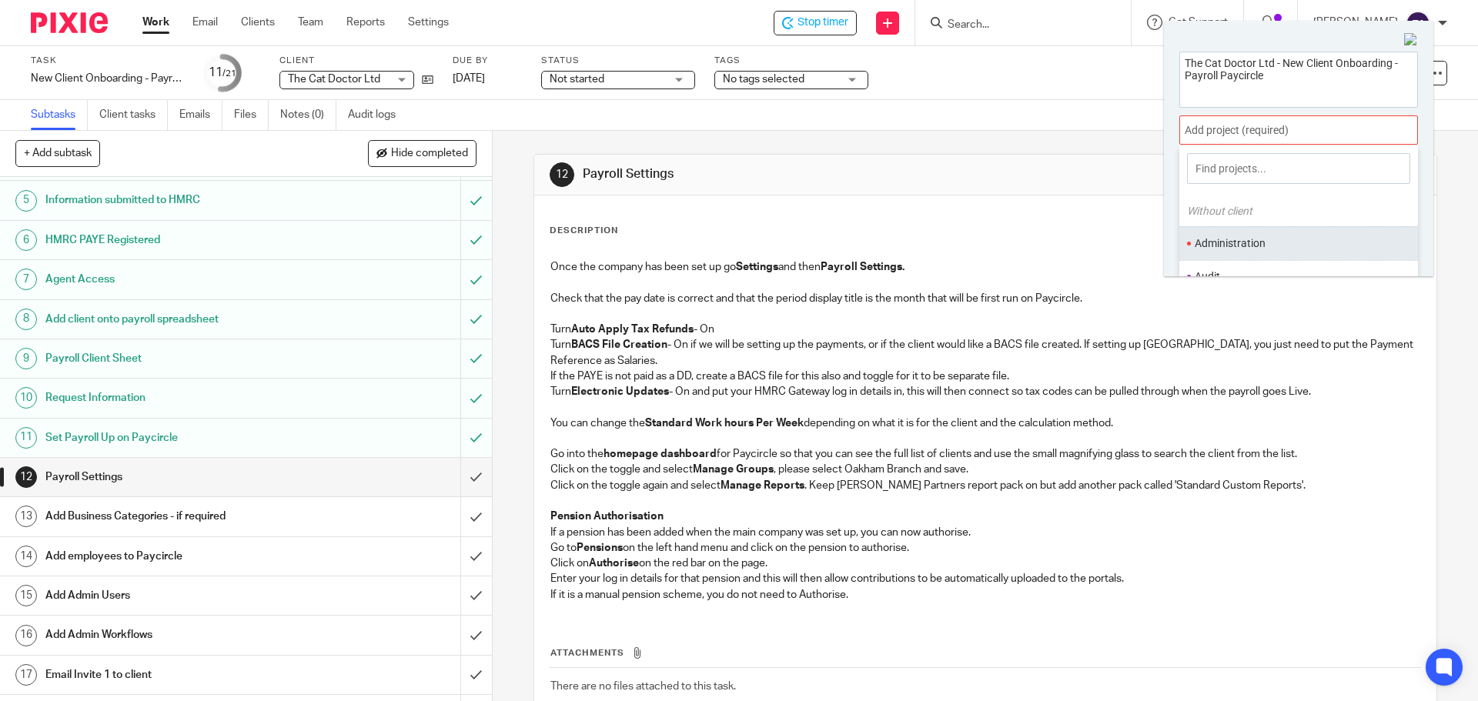
click at [1251, 240] on li "Administration" at bounding box center [1295, 244] width 201 height 16
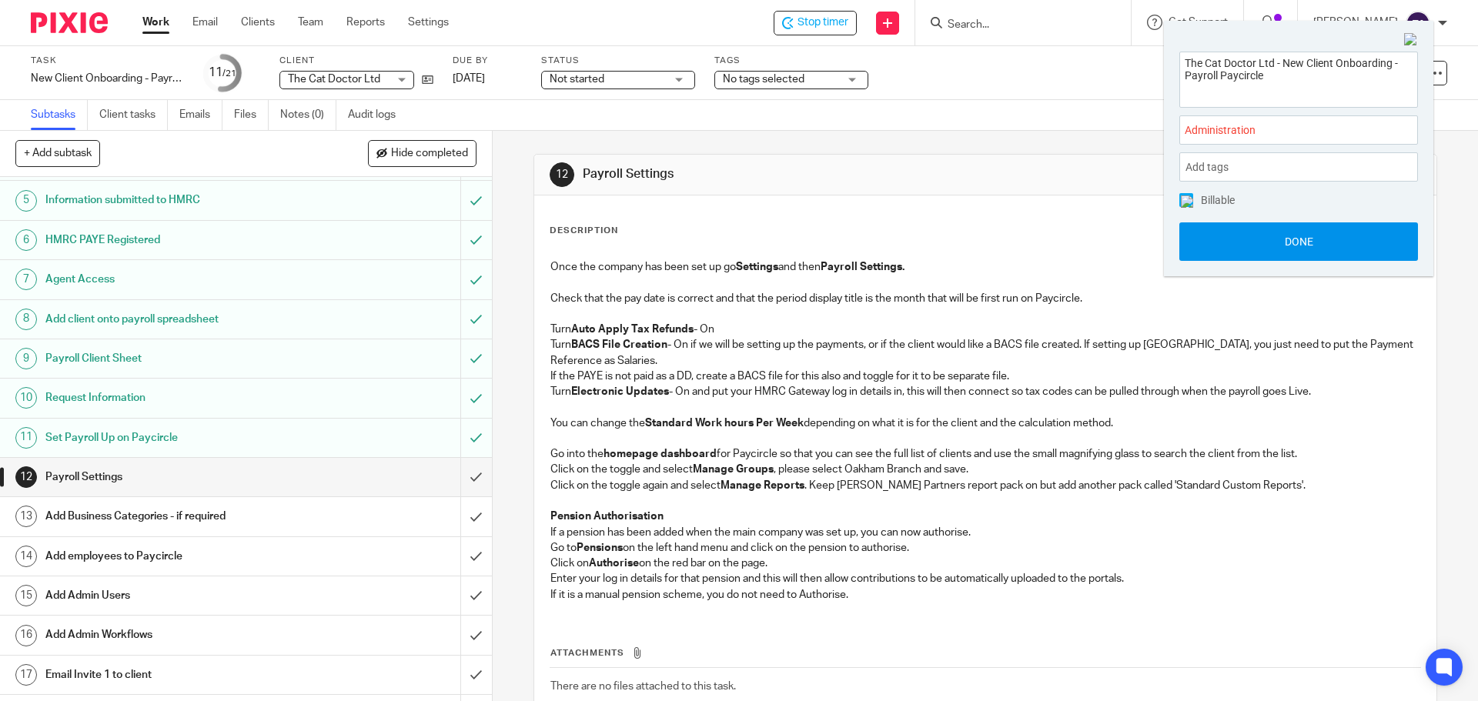
click at [1248, 242] on button "Done" at bounding box center [1298, 241] width 239 height 38
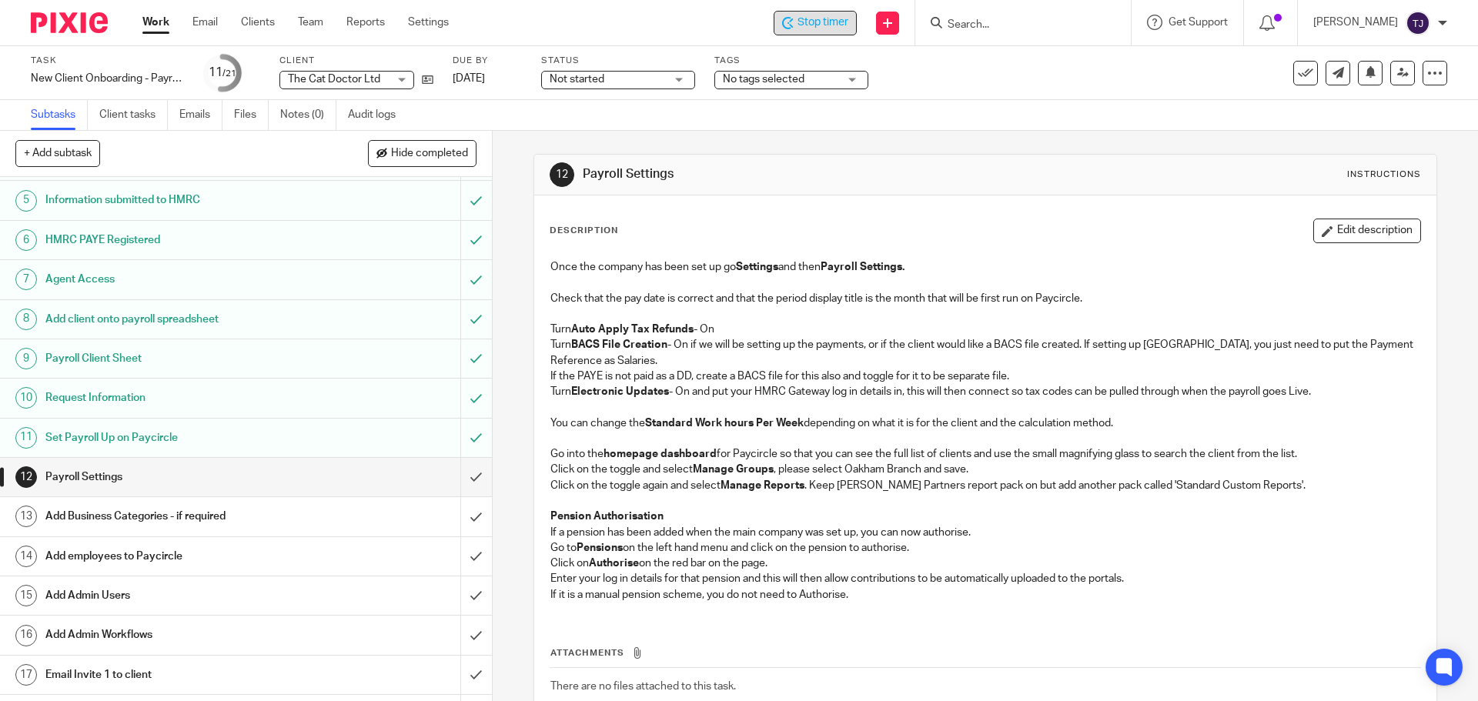
click at [834, 22] on span "Stop timer" at bounding box center [823, 23] width 51 height 16
click at [848, 25] on span "Start timer" at bounding box center [822, 23] width 52 height 16
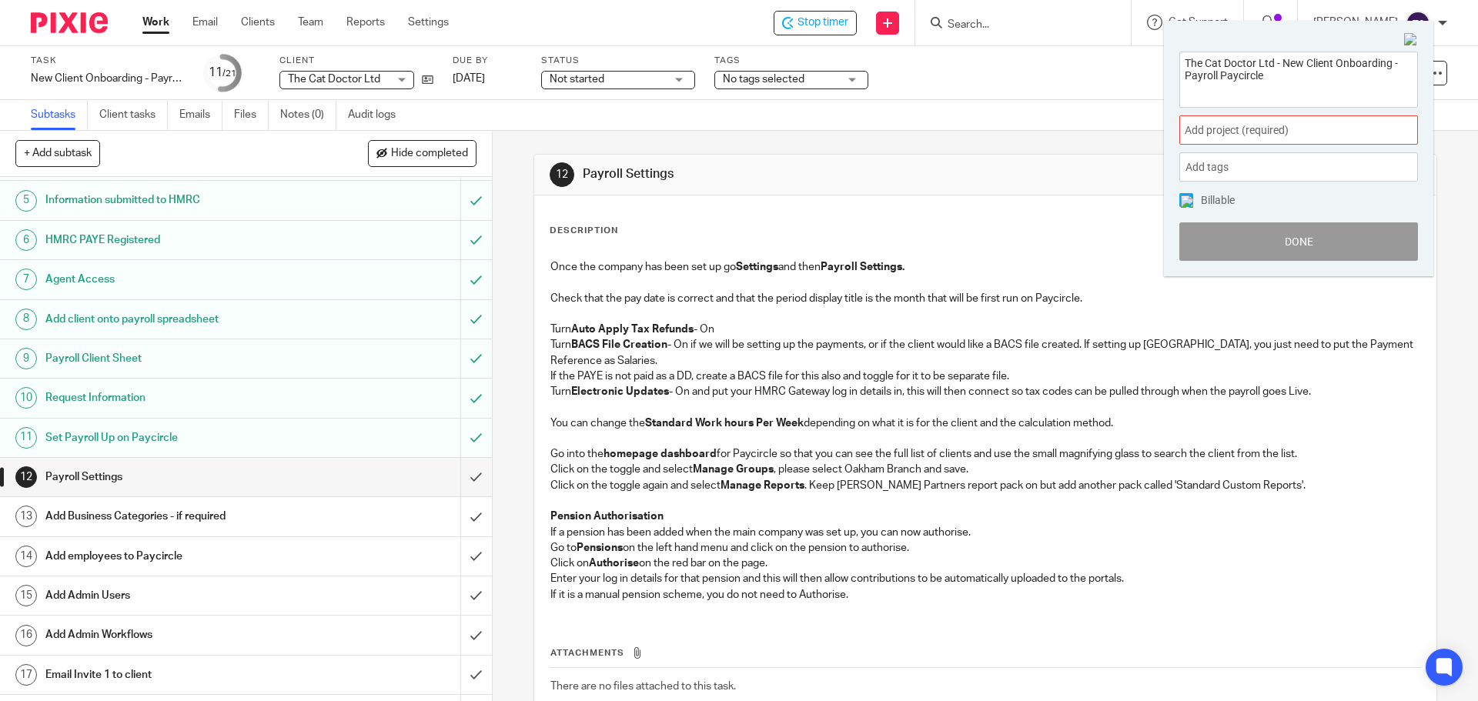
click at [1407, 38] on img at bounding box center [1411, 40] width 14 height 14
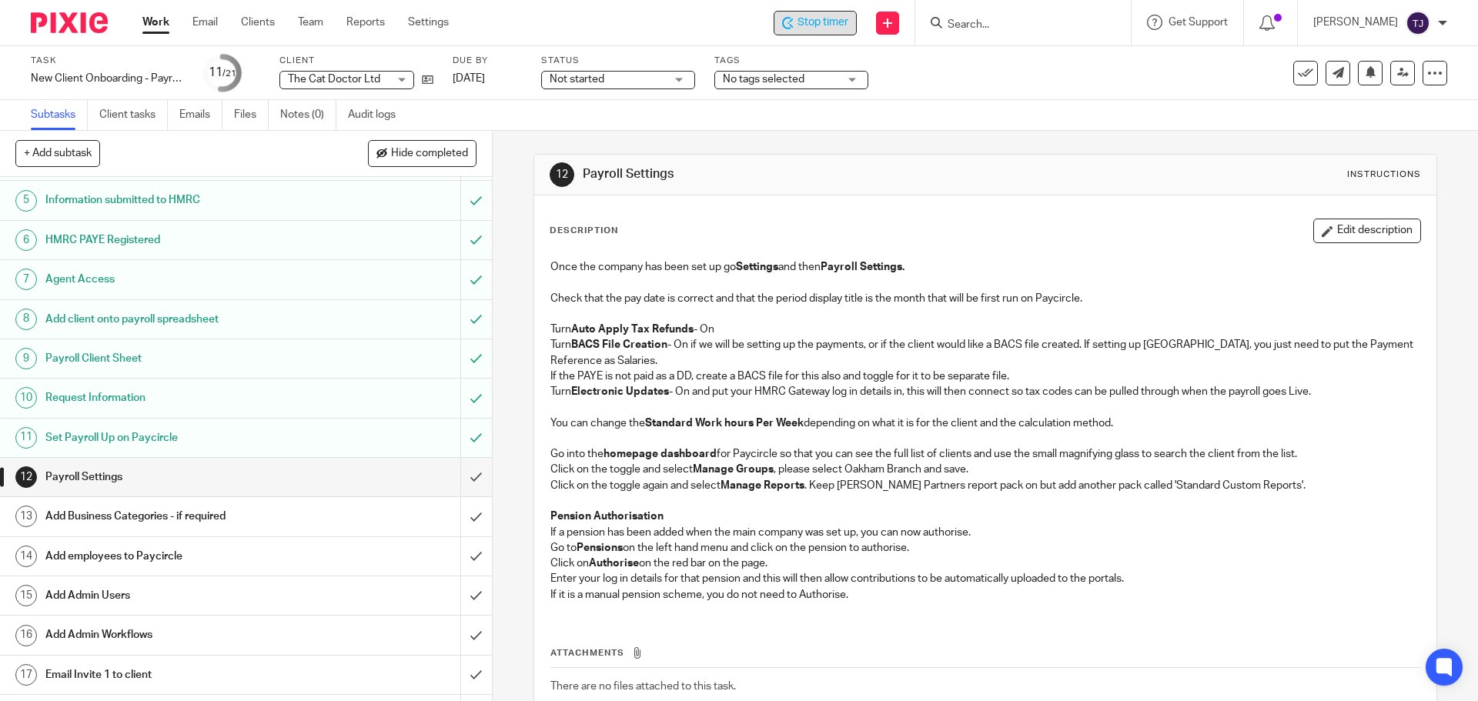
click at [825, 27] on span "Stop timer" at bounding box center [823, 23] width 51 height 16
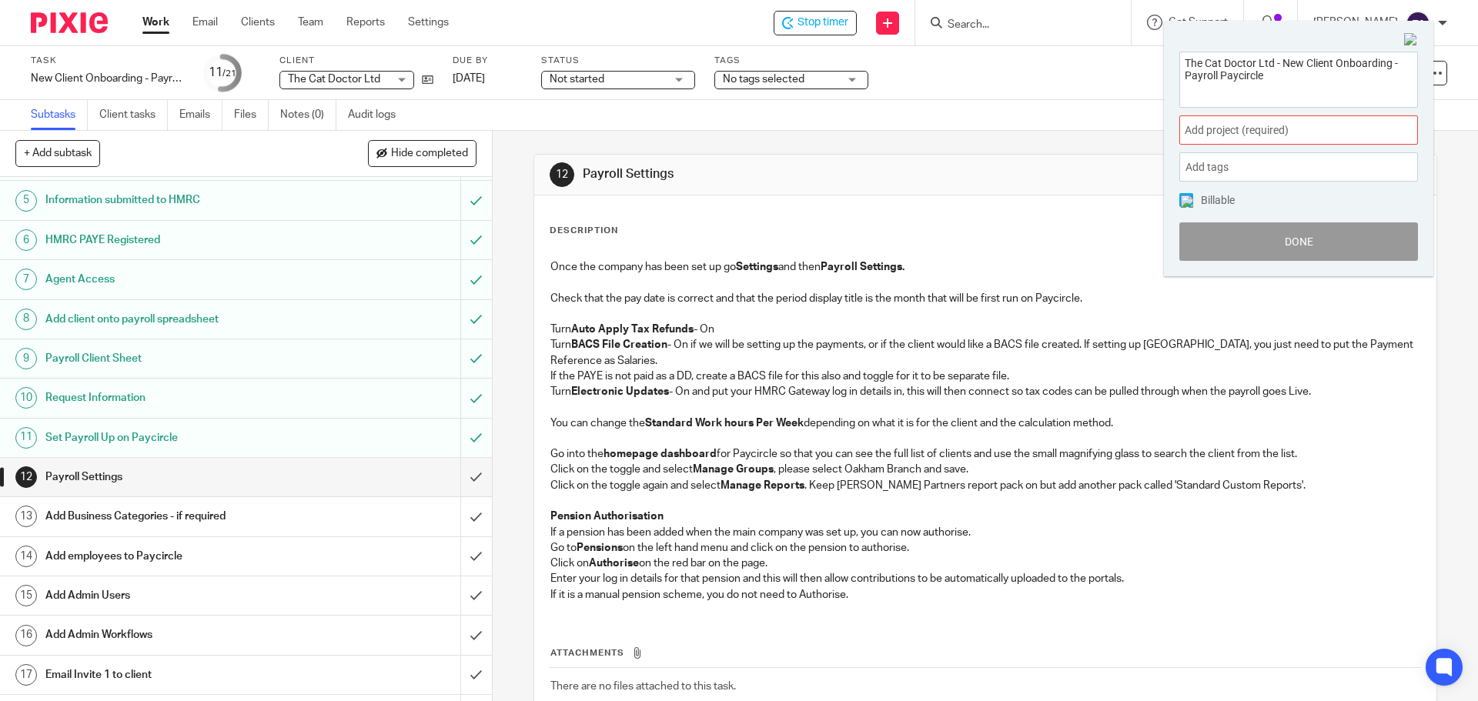
click at [1243, 136] on span "Add project (required) :" at bounding box center [1282, 130] width 194 height 16
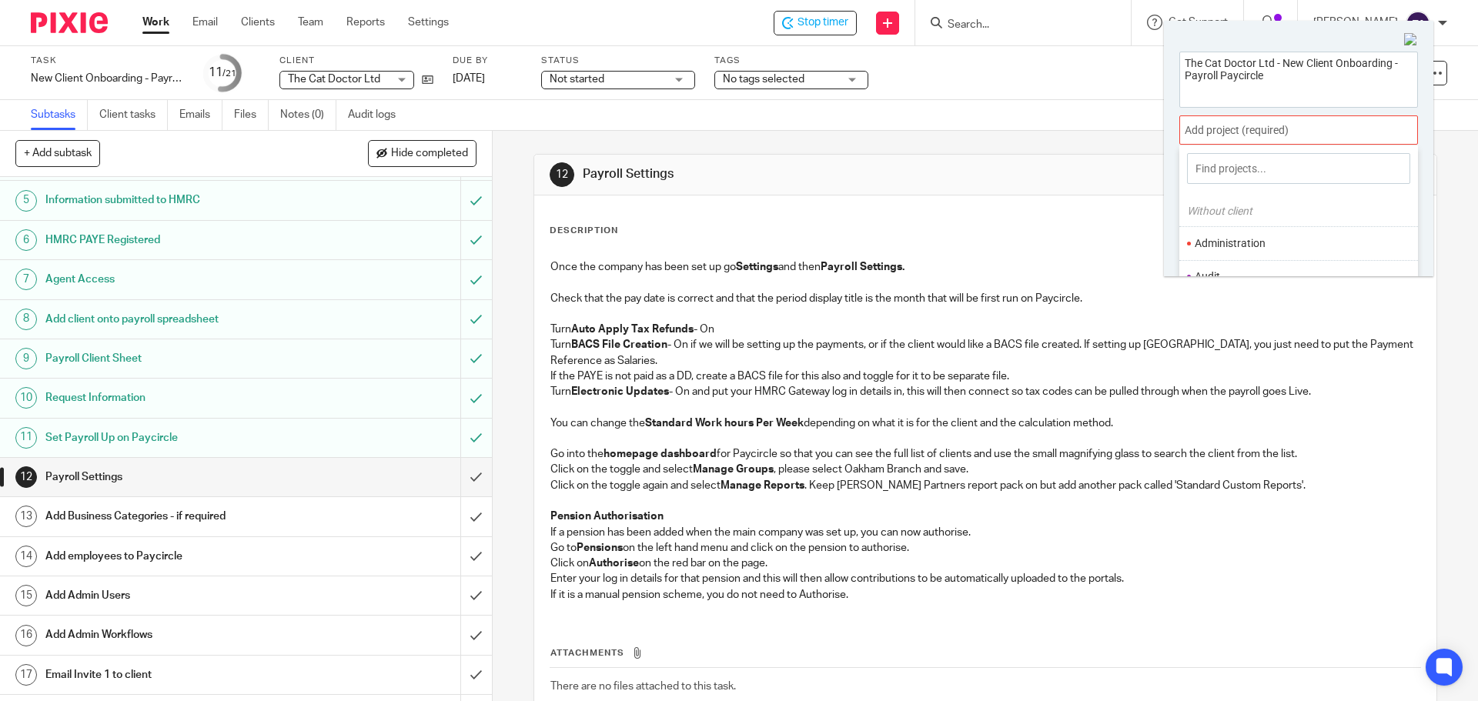
click at [1264, 242] on li "Administration" at bounding box center [1295, 244] width 201 height 16
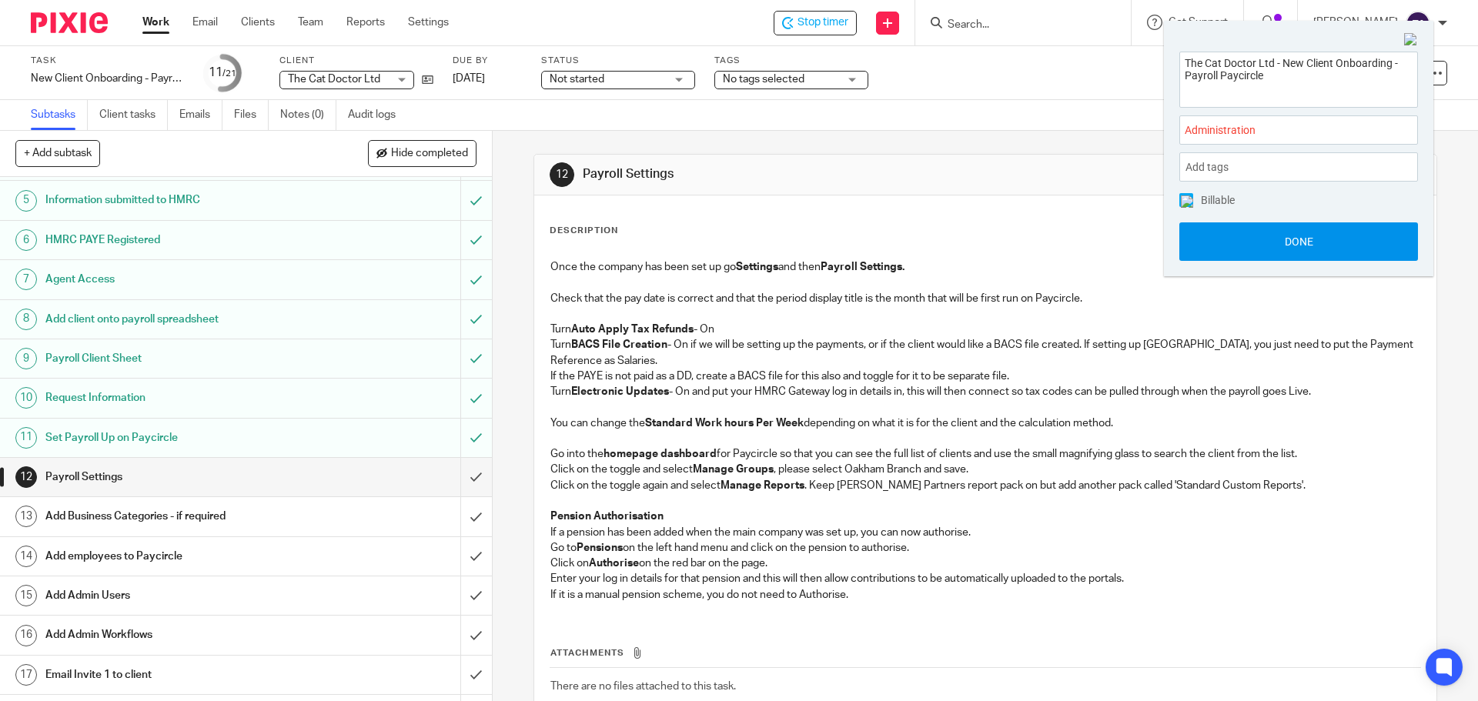
click at [1281, 239] on button "Done" at bounding box center [1298, 241] width 239 height 38
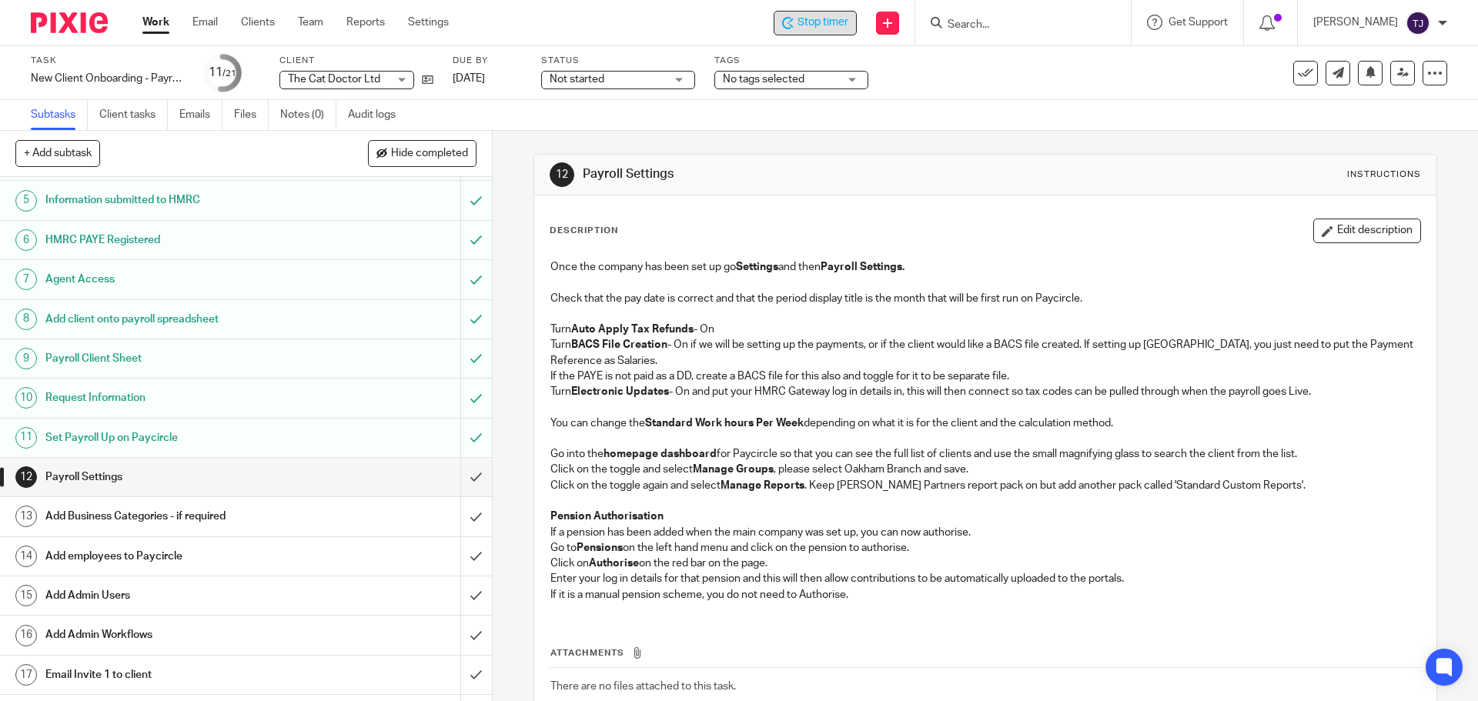
click at [818, 23] on span "Stop timer" at bounding box center [823, 23] width 51 height 16
click at [962, 115] on div "Subtasks Client tasks Emails Files Notes (0) Audit logs" at bounding box center [739, 115] width 1478 height 31
